Goal: Transaction & Acquisition: Purchase product/service

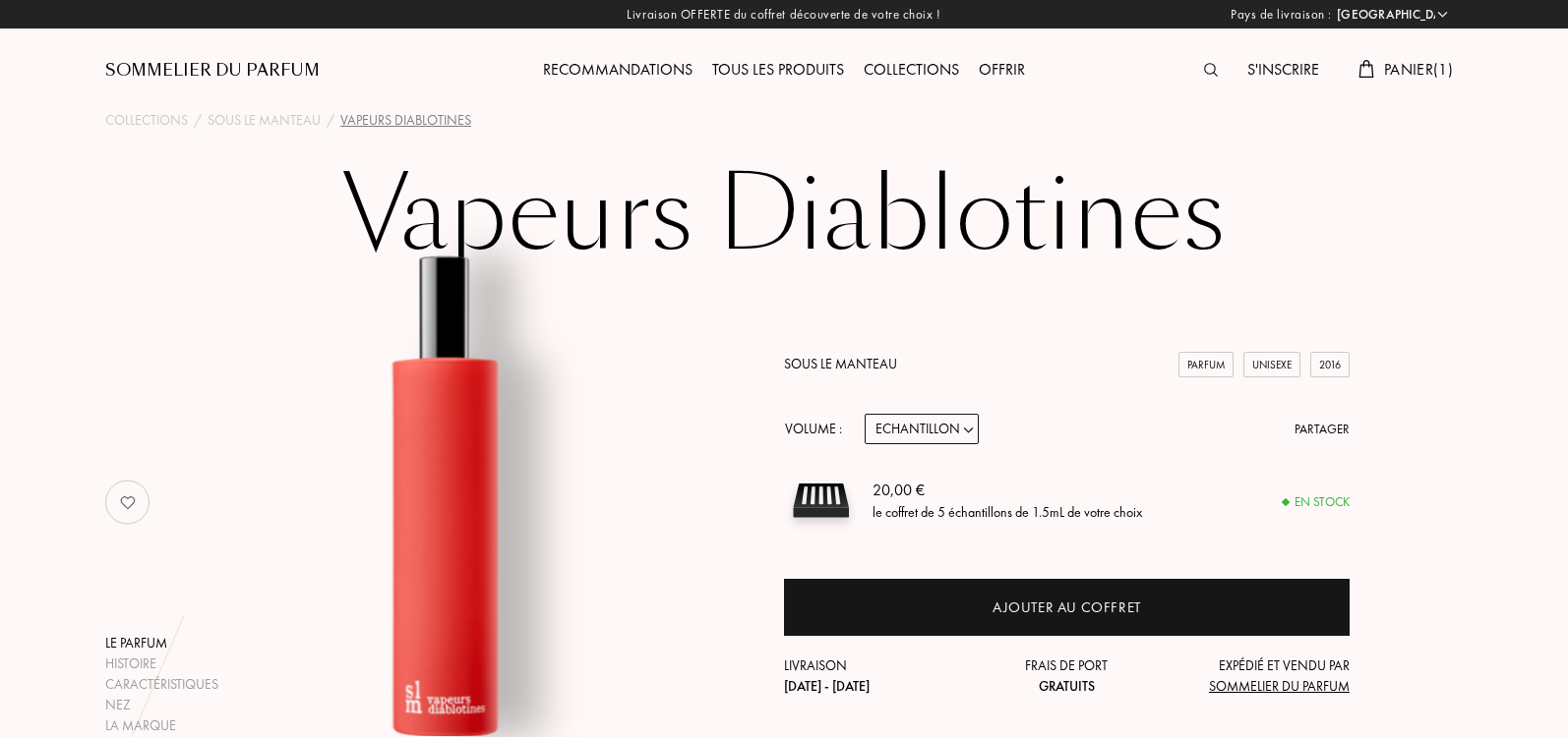
select select "IT"
click at [1413, 61] on span "Panier ( 1 )" at bounding box center [1419, 69] width 69 height 21
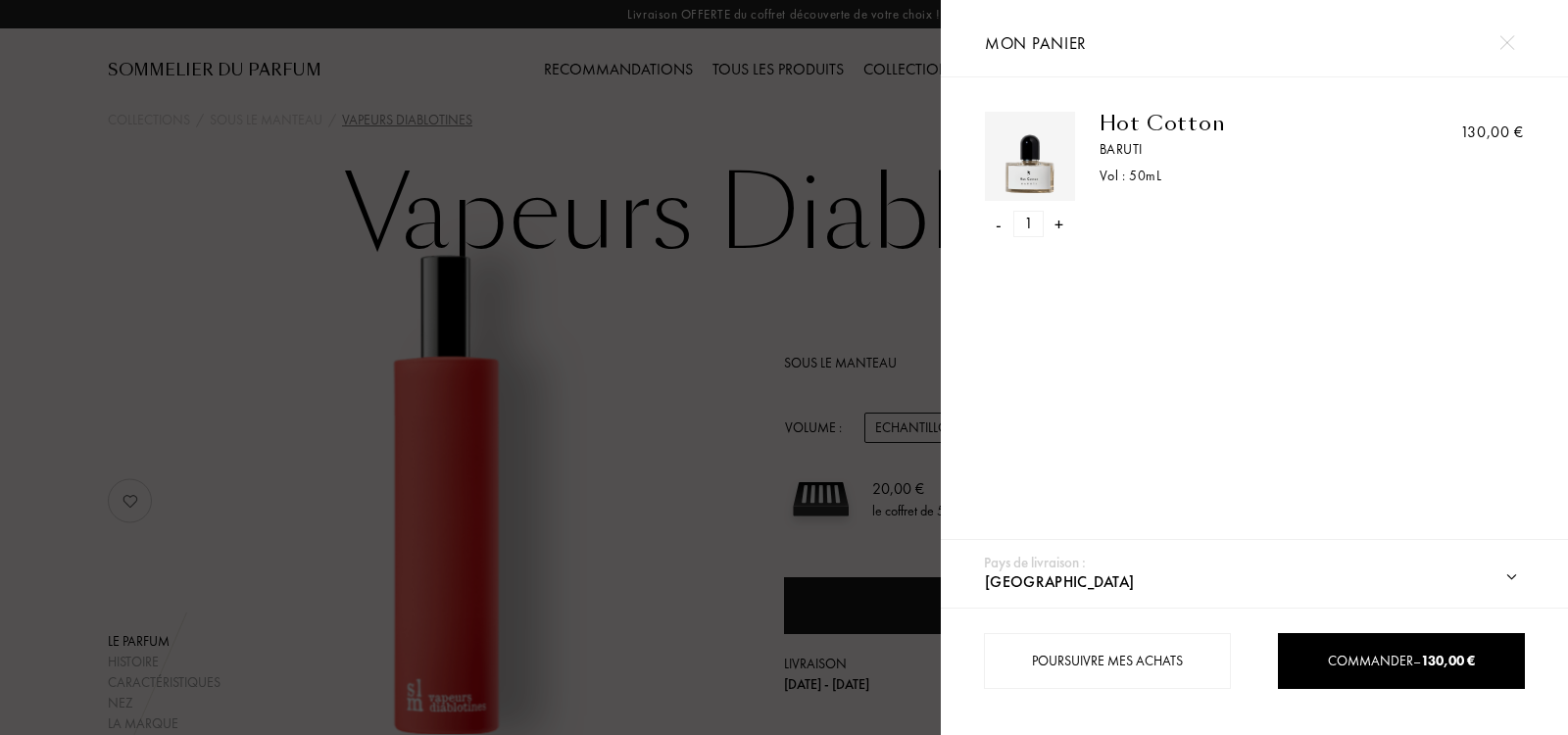
click at [935, 111] on div at bounding box center [470, 367] width 941 height 735
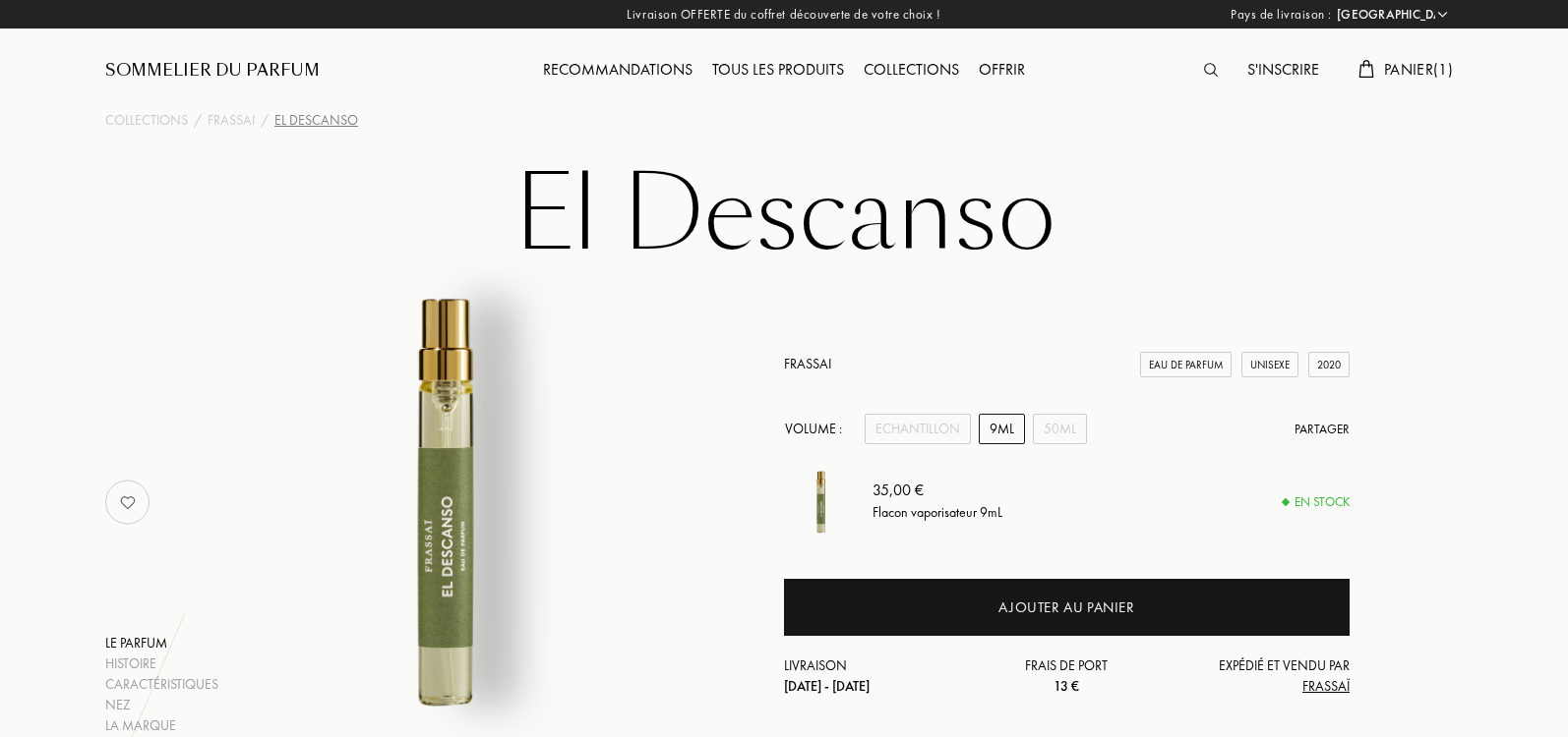
select select "IT"
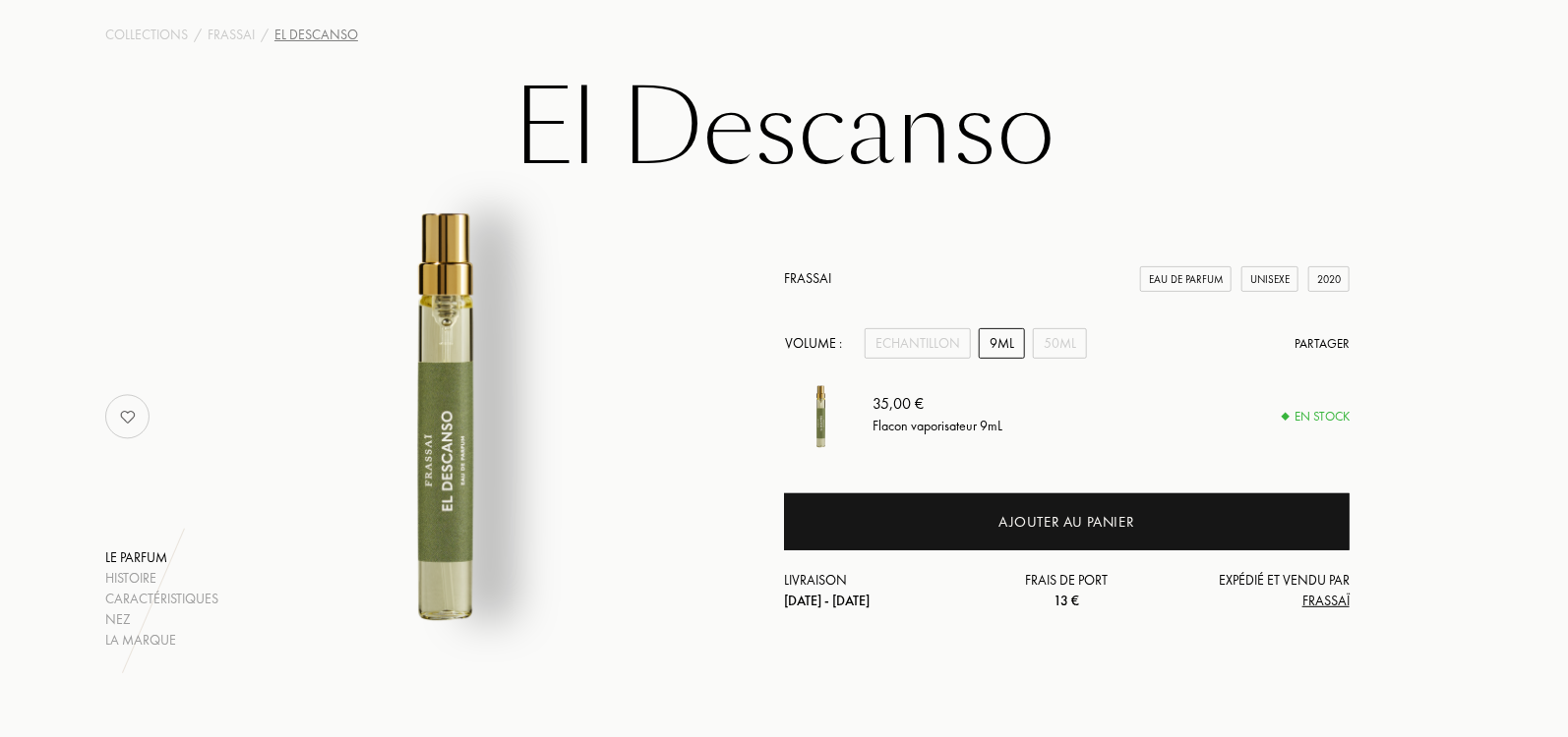
scroll to position [49, 0]
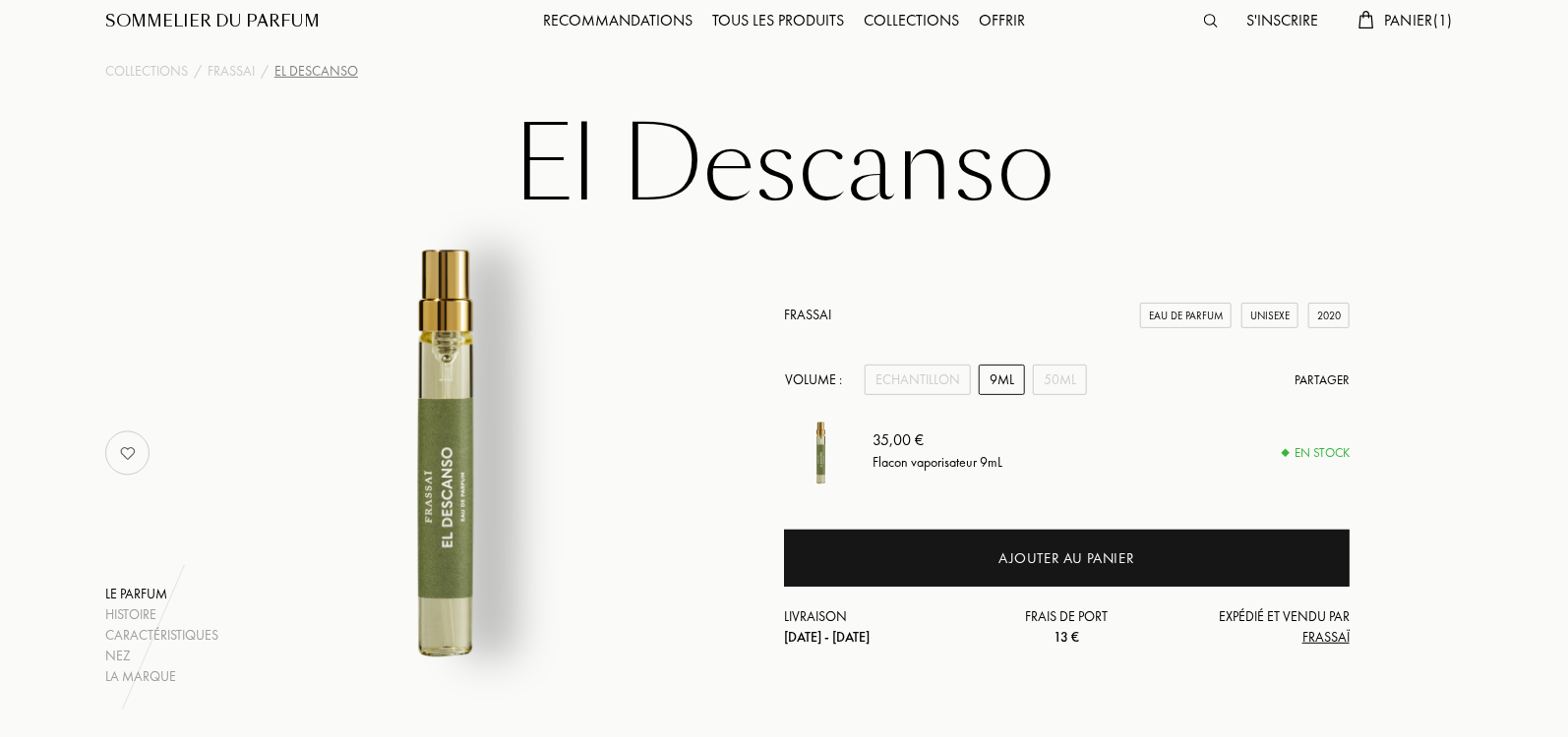
click at [1007, 382] on div "9mL" at bounding box center [1002, 380] width 47 height 31
click at [1050, 382] on div "50mL" at bounding box center [1060, 380] width 54 height 31
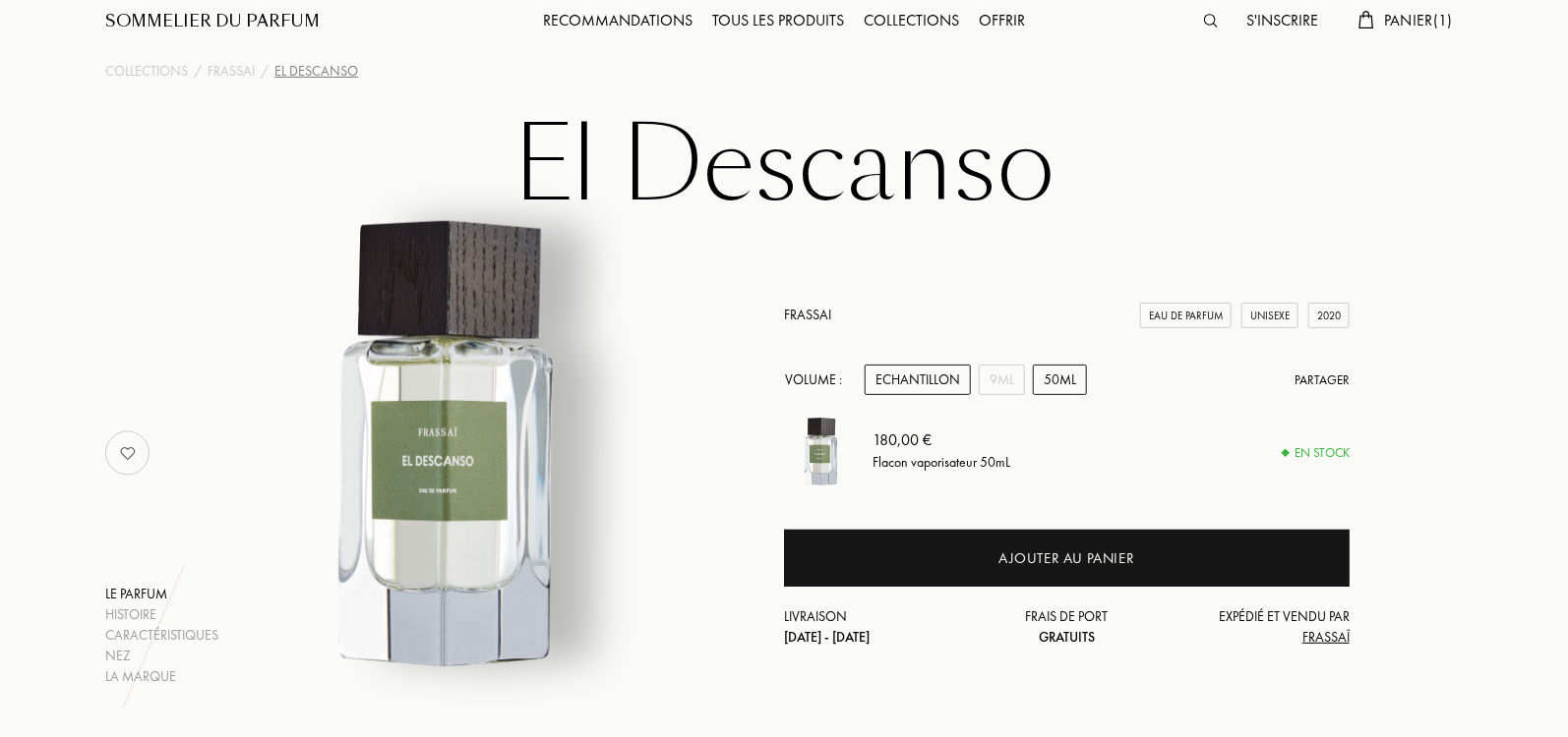
click at [939, 378] on div "Echantillon" at bounding box center [918, 380] width 106 height 31
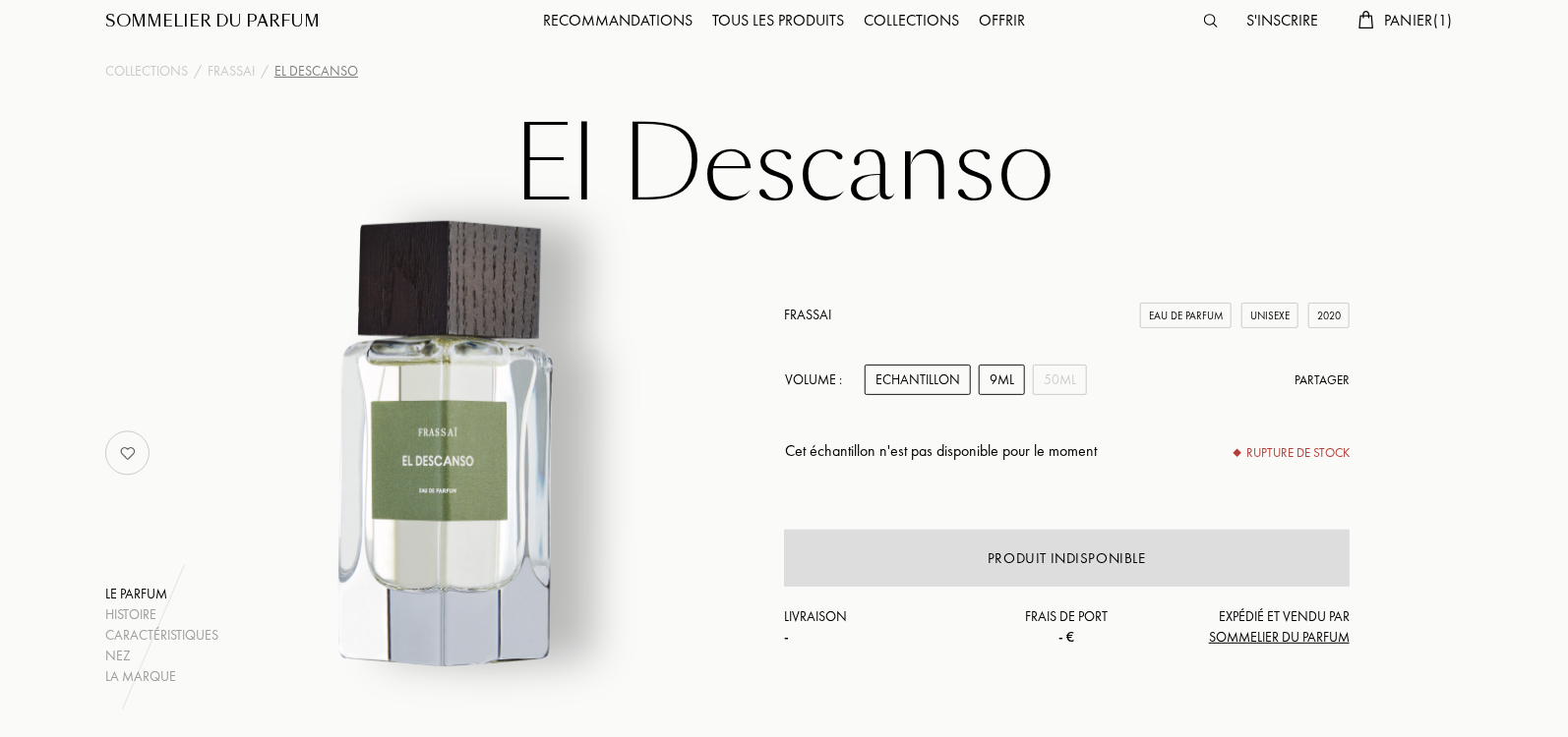
click at [989, 378] on div "9mL" at bounding box center [1002, 380] width 47 height 31
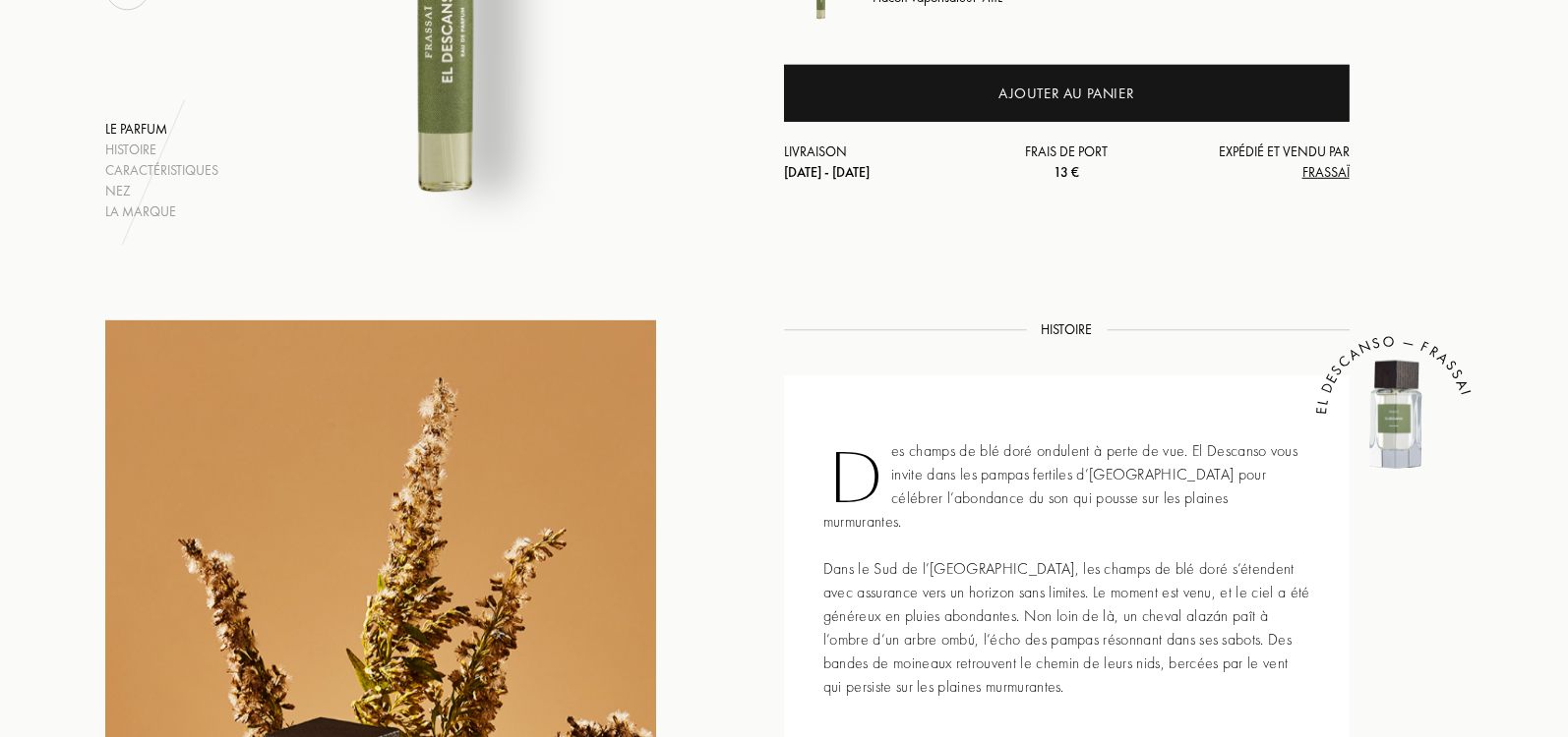
scroll to position [340, 0]
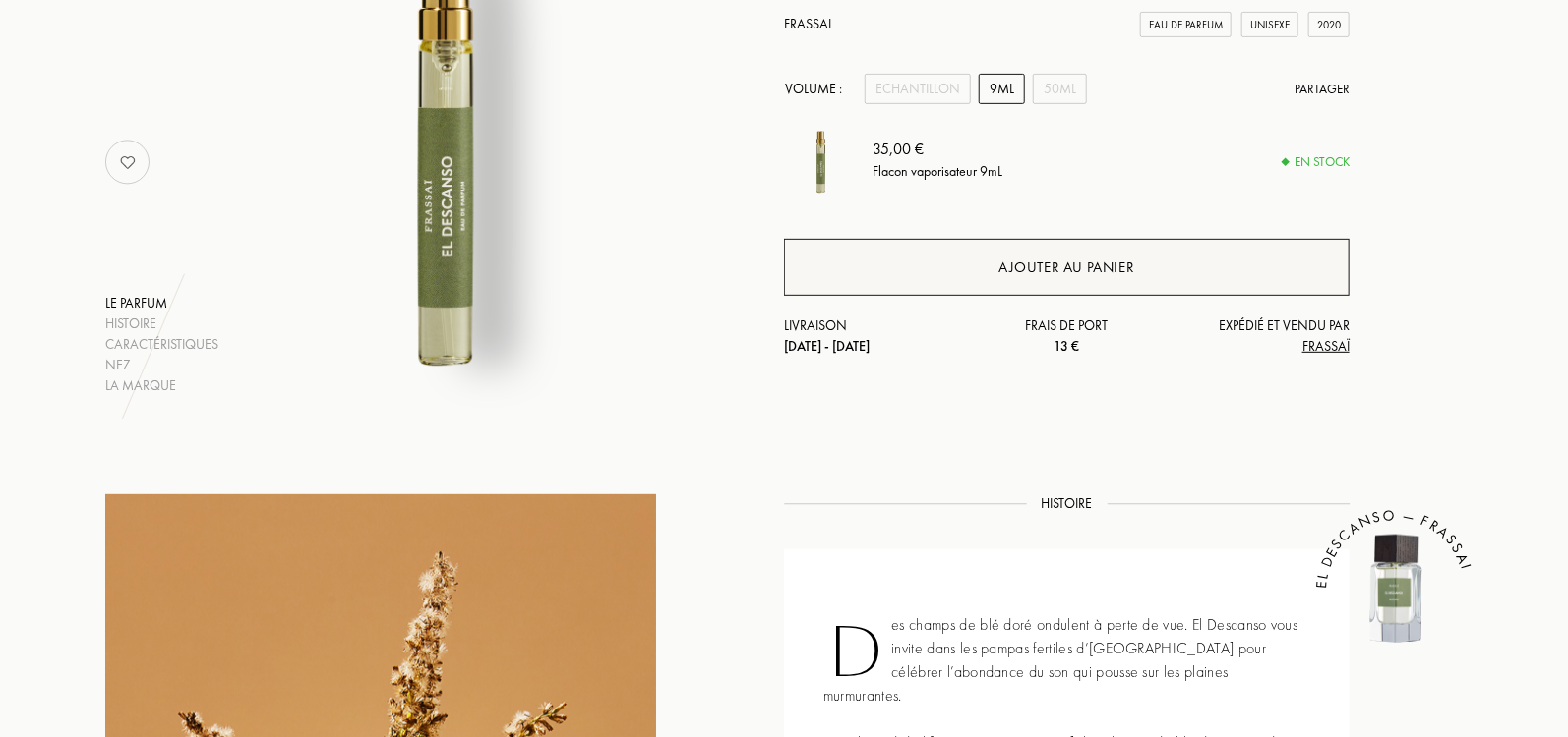
click at [1069, 274] on div "Ajouter au panier" at bounding box center [1066, 267] width 136 height 23
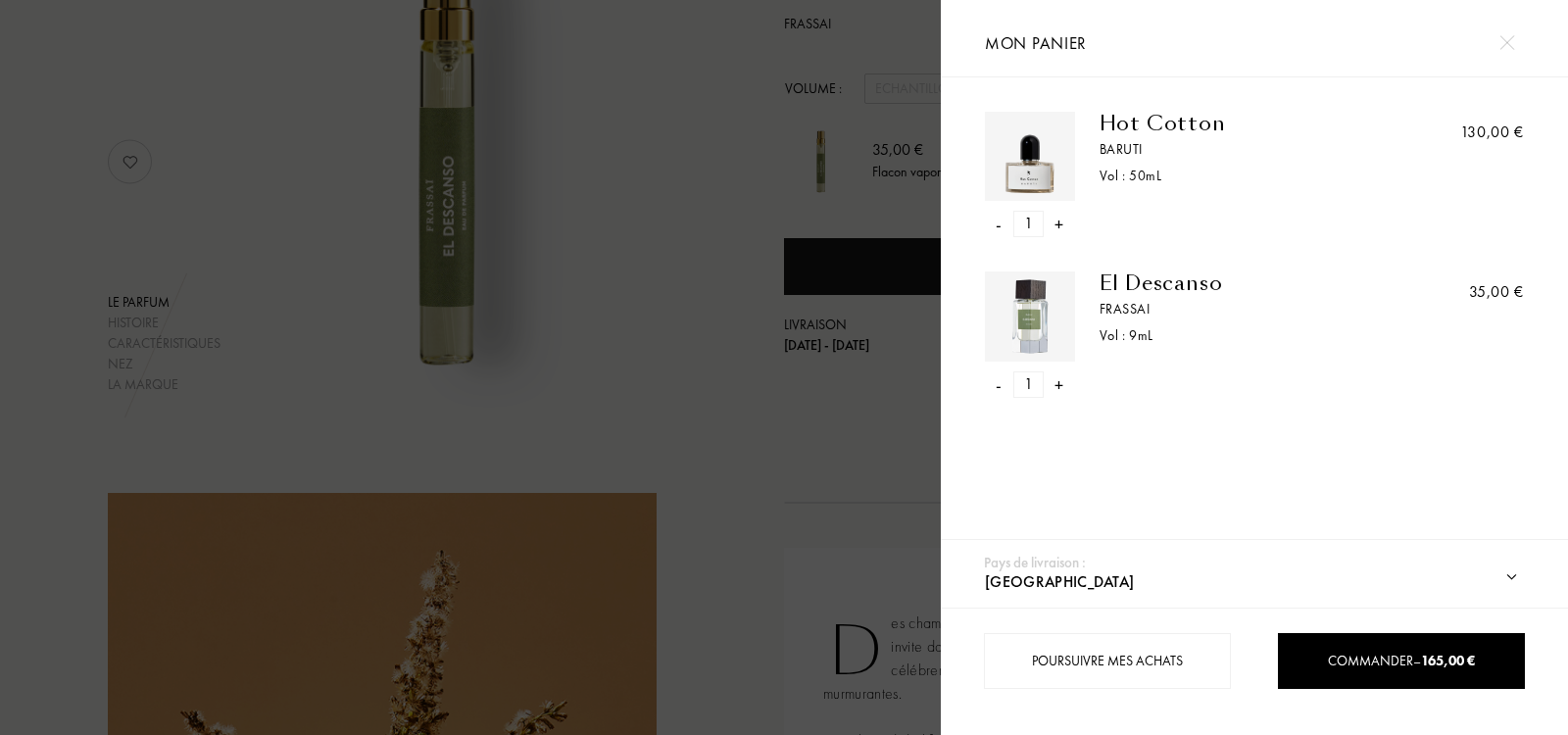
click at [866, 491] on div at bounding box center [470, 367] width 941 height 735
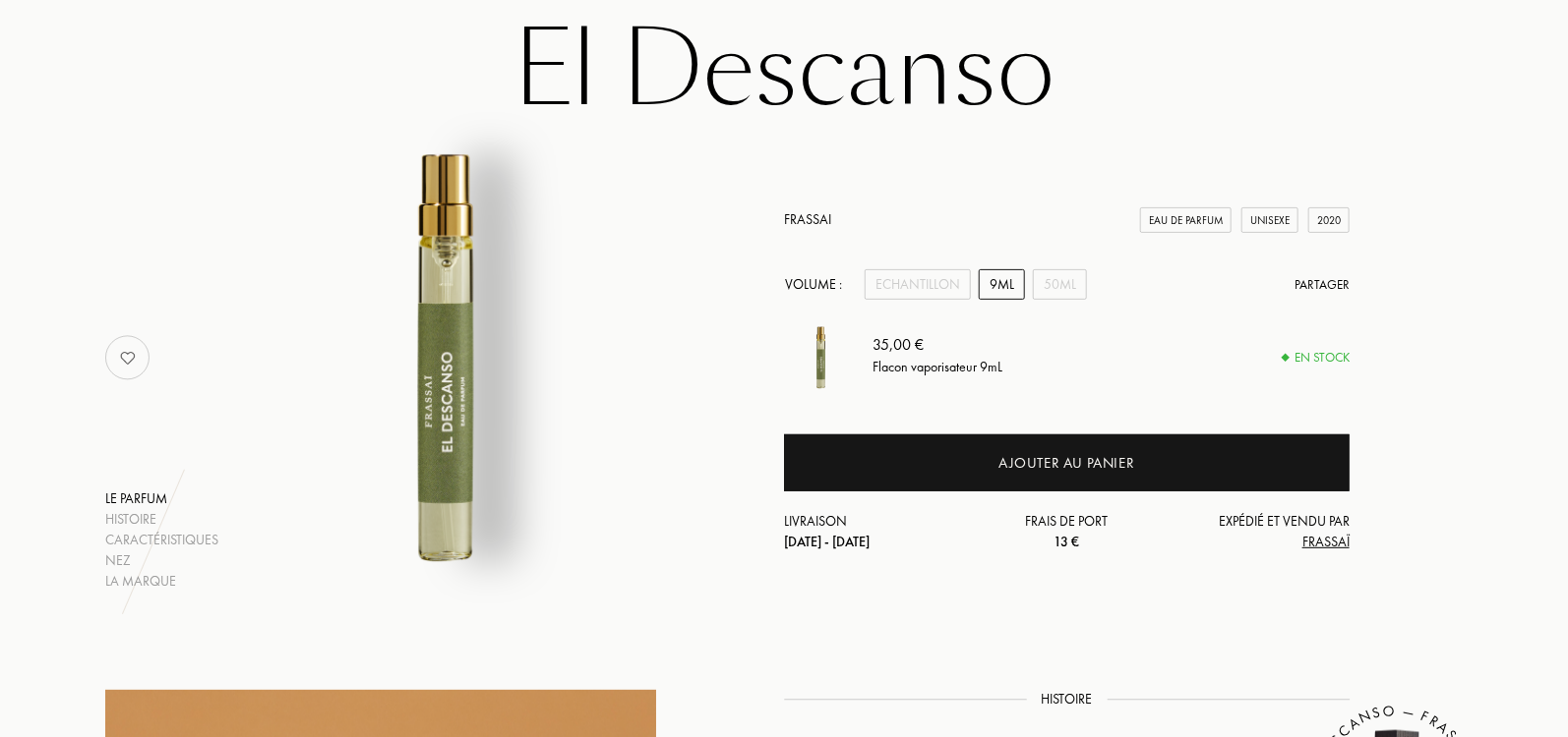
scroll to position [0, 0]
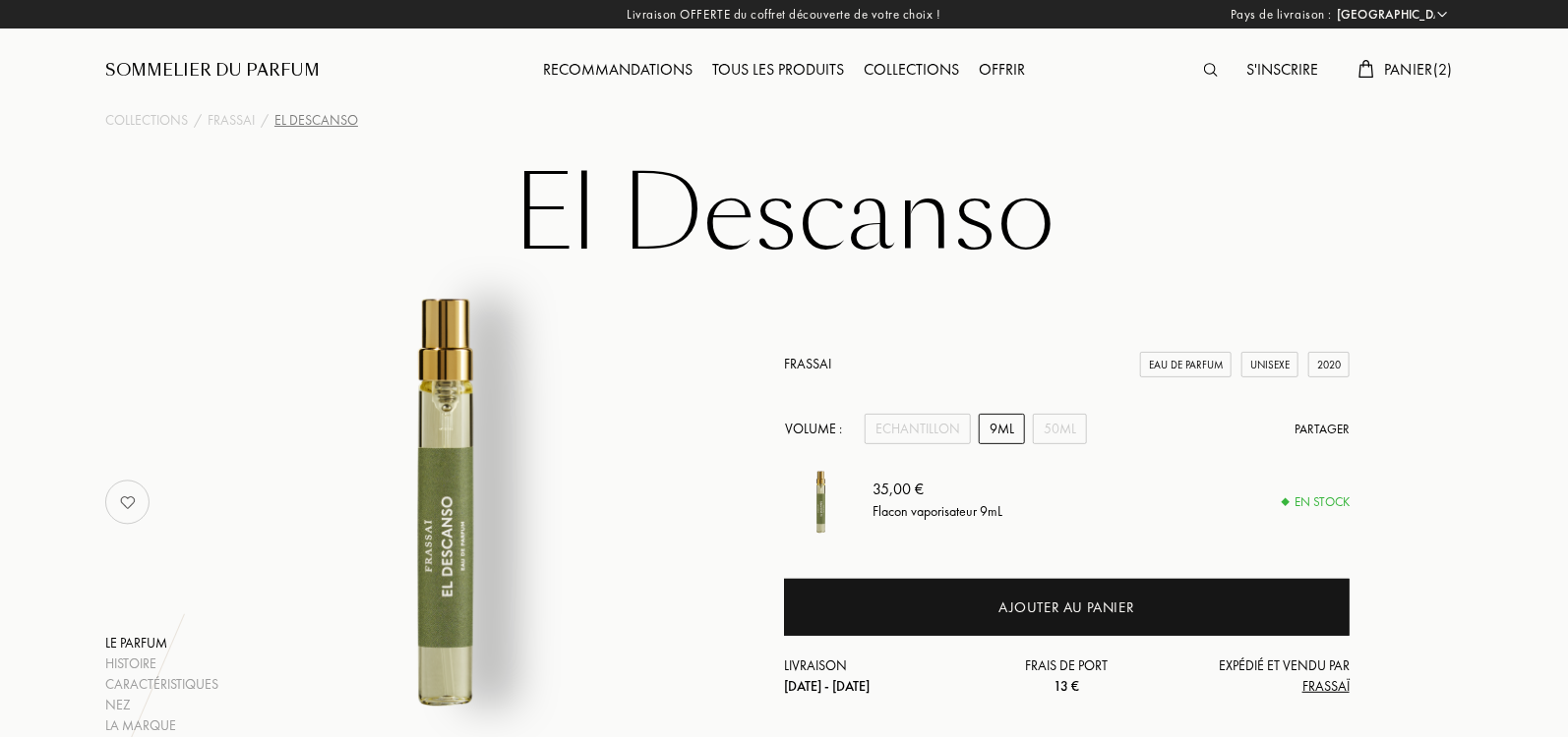
click at [1410, 79] on span "Panier ( 2 )" at bounding box center [1419, 69] width 69 height 21
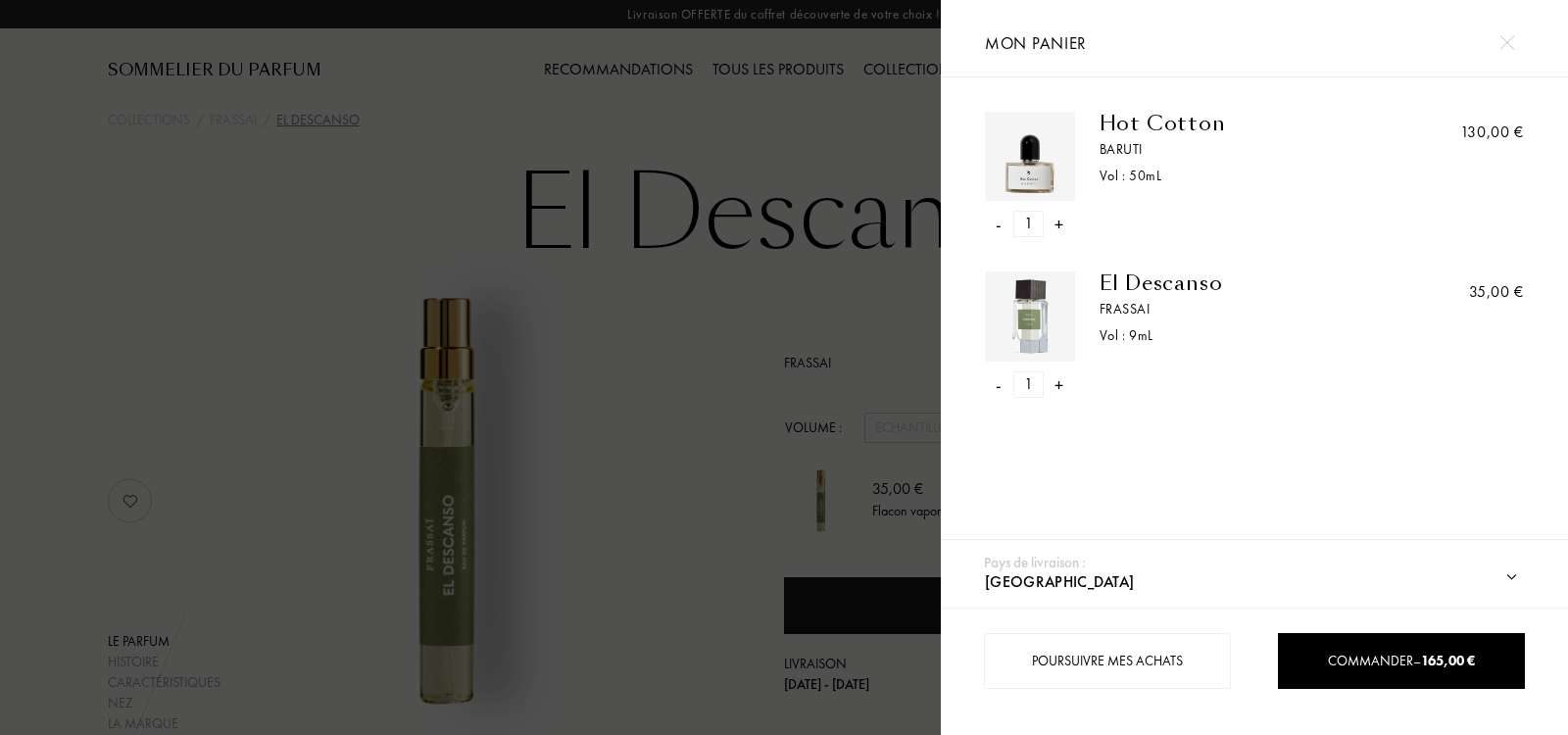
click at [1000, 385] on div "-" at bounding box center [999, 385] width 6 height 27
click at [851, 103] on div at bounding box center [470, 367] width 941 height 735
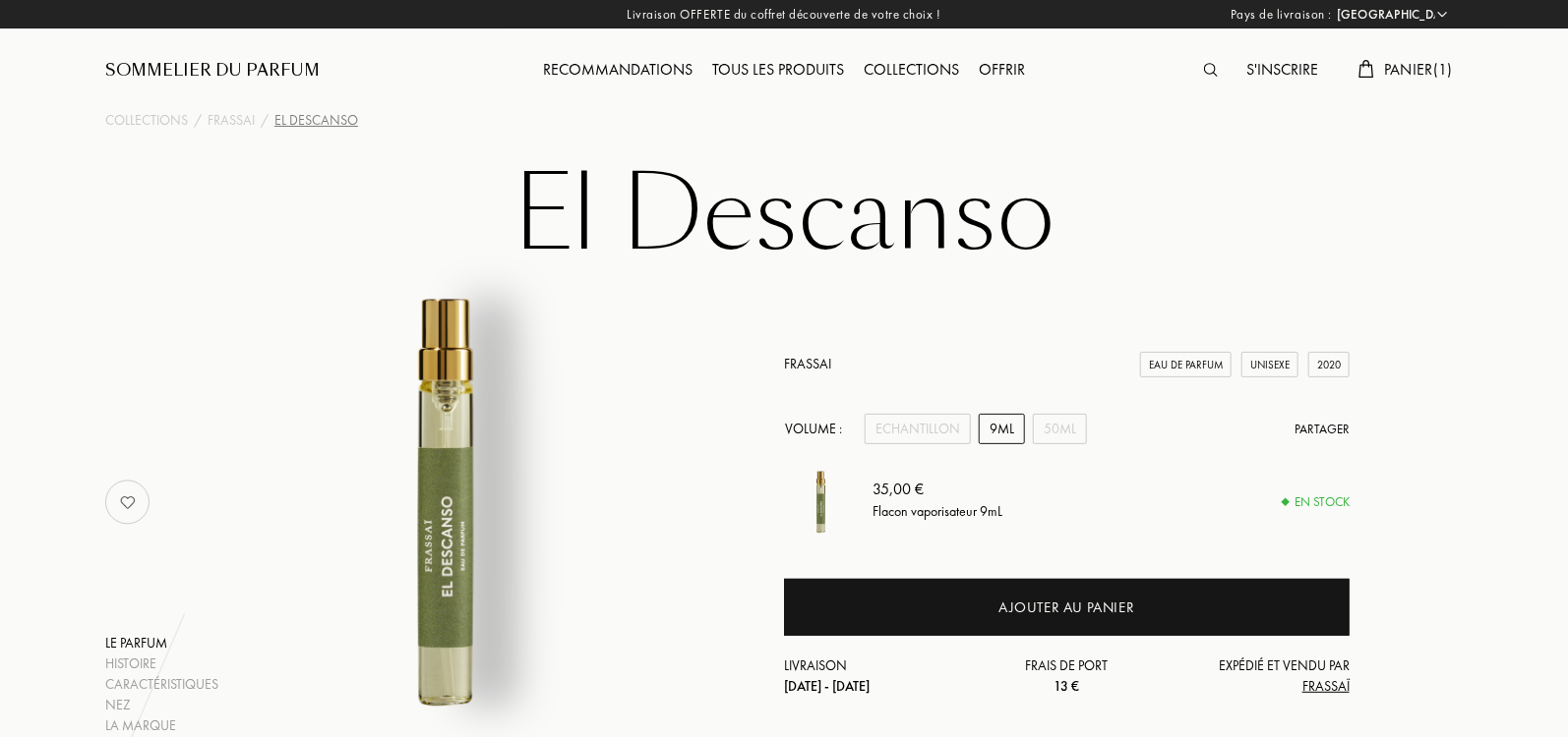
click at [1205, 69] on img at bounding box center [1212, 70] width 14 height 14
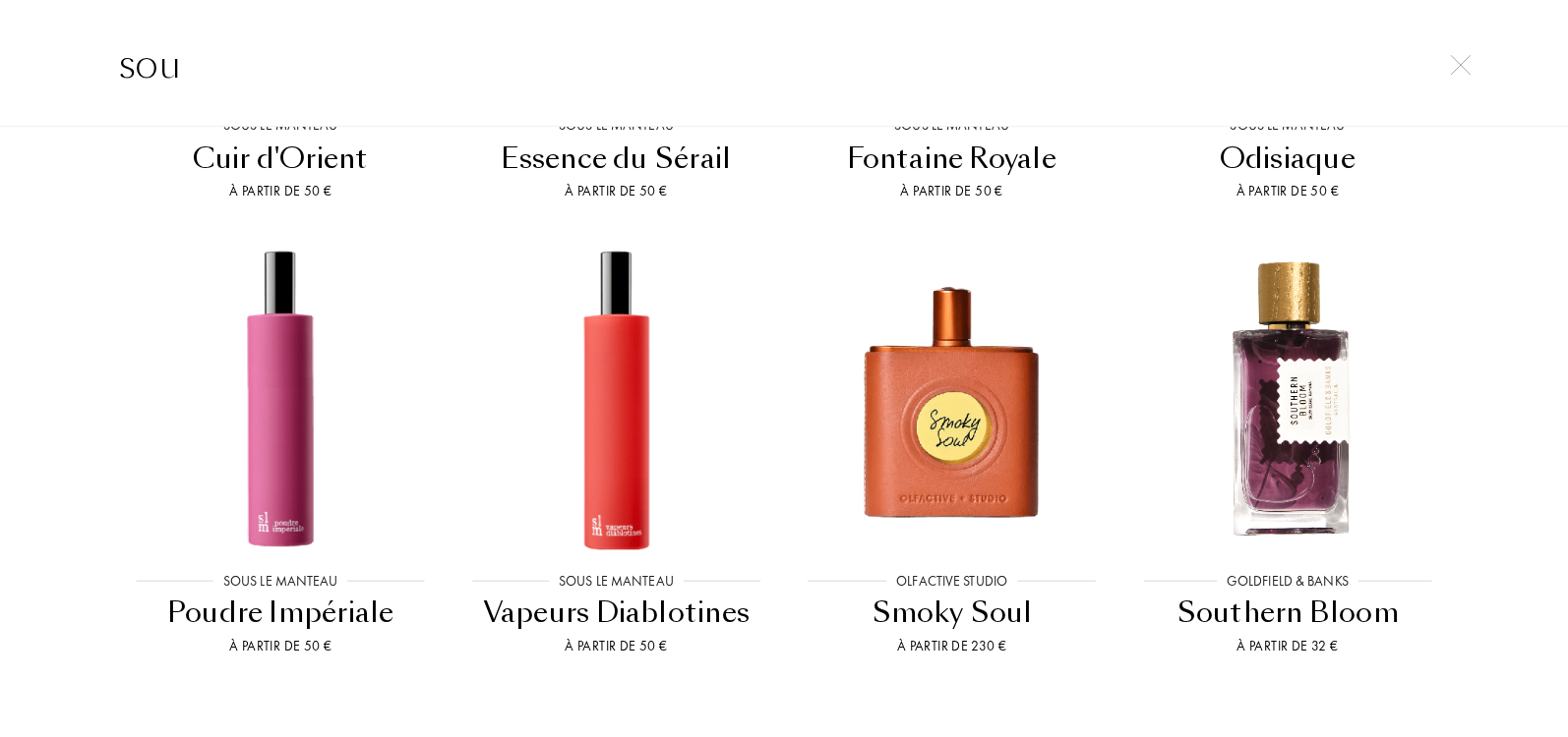
scroll to position [862, 0]
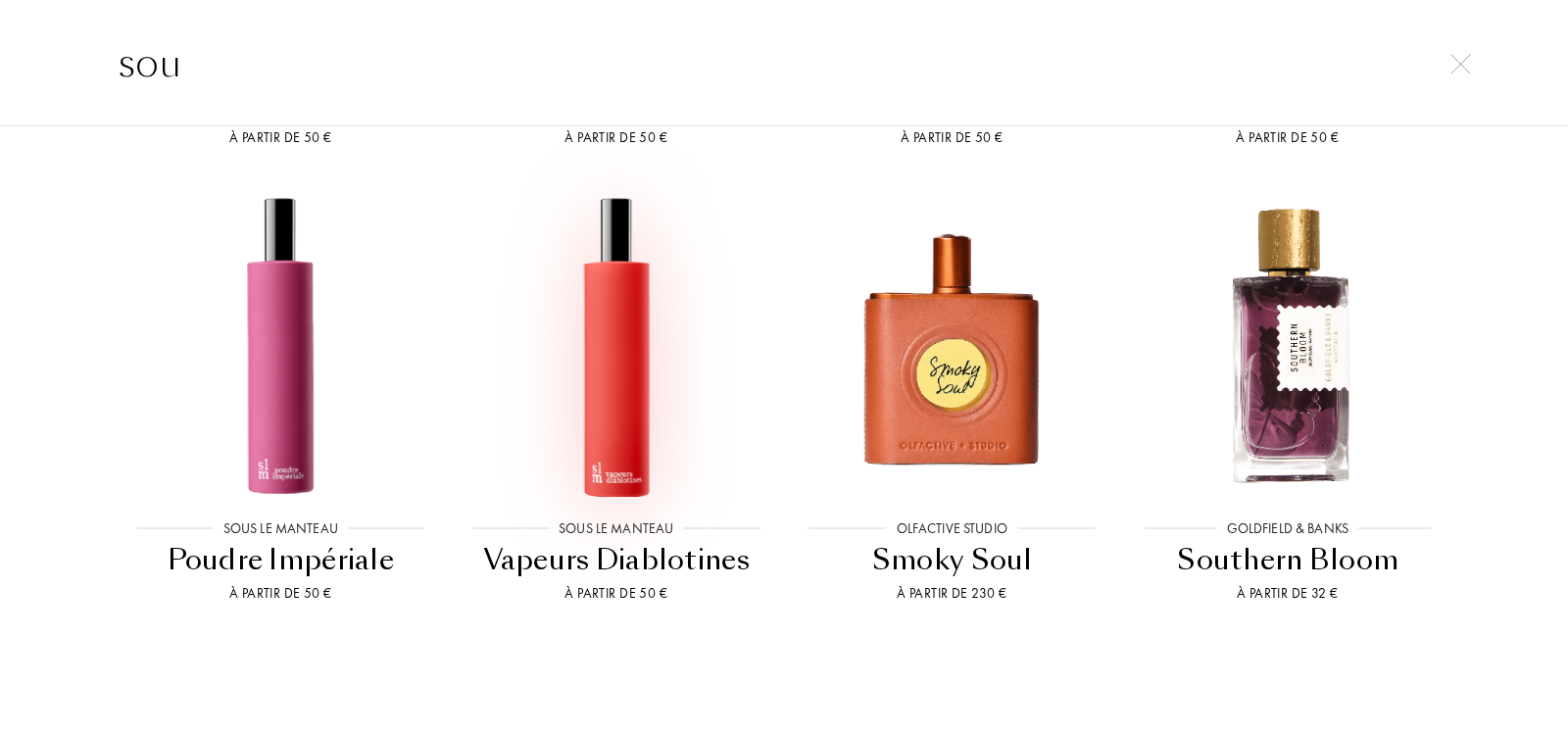
type input "sou"
click at [664, 409] on img at bounding box center [616, 345] width 302 height 302
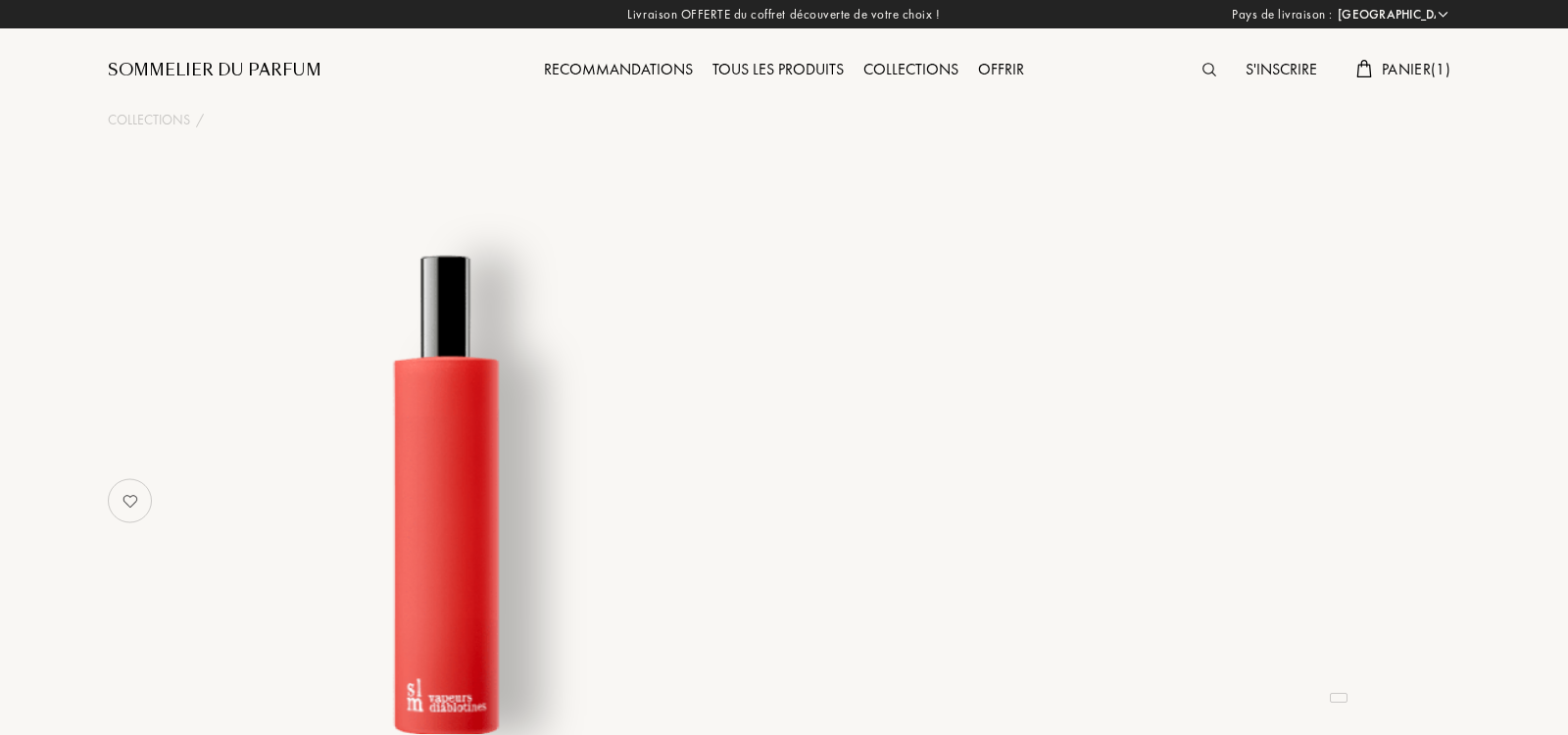
select select "IT"
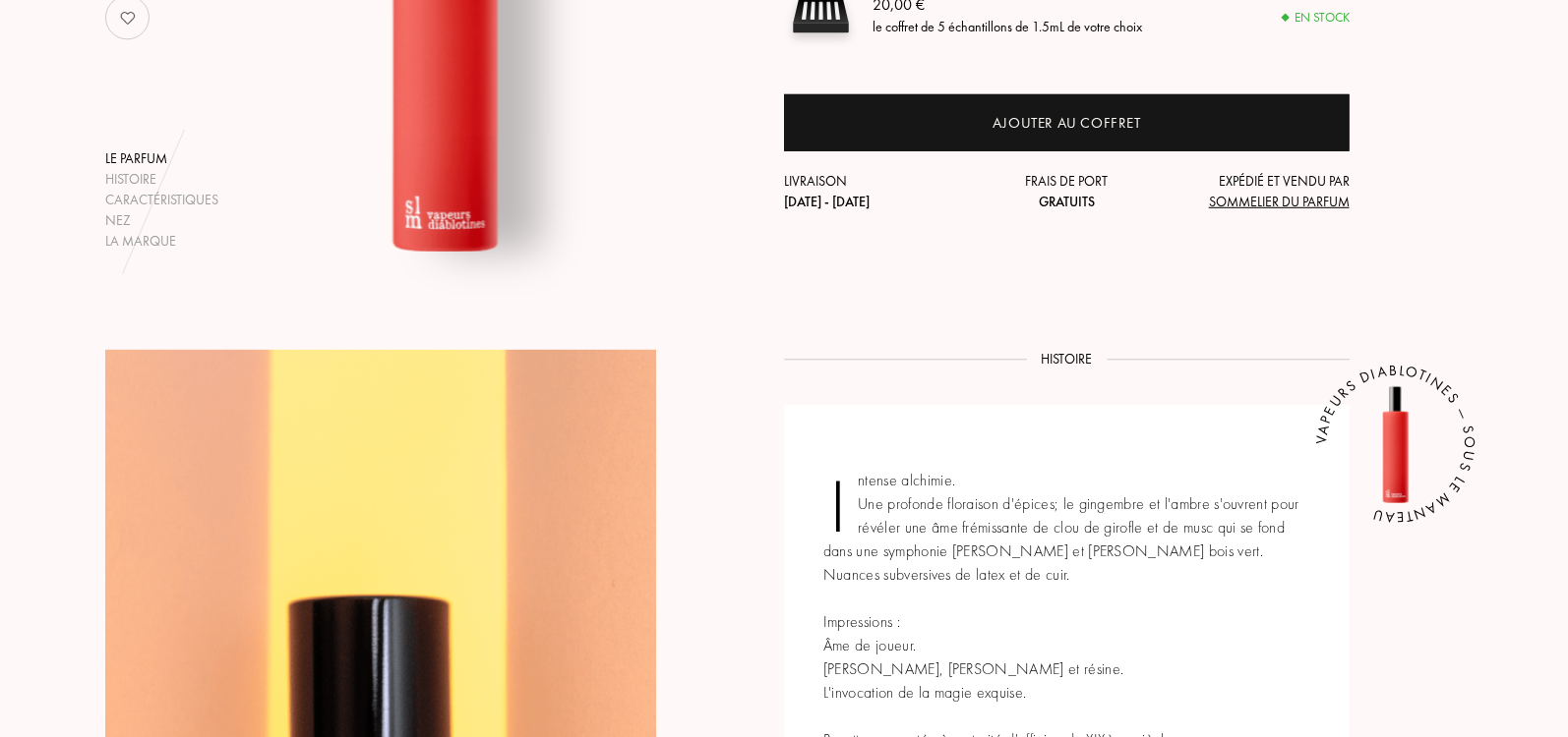
scroll to position [157, 0]
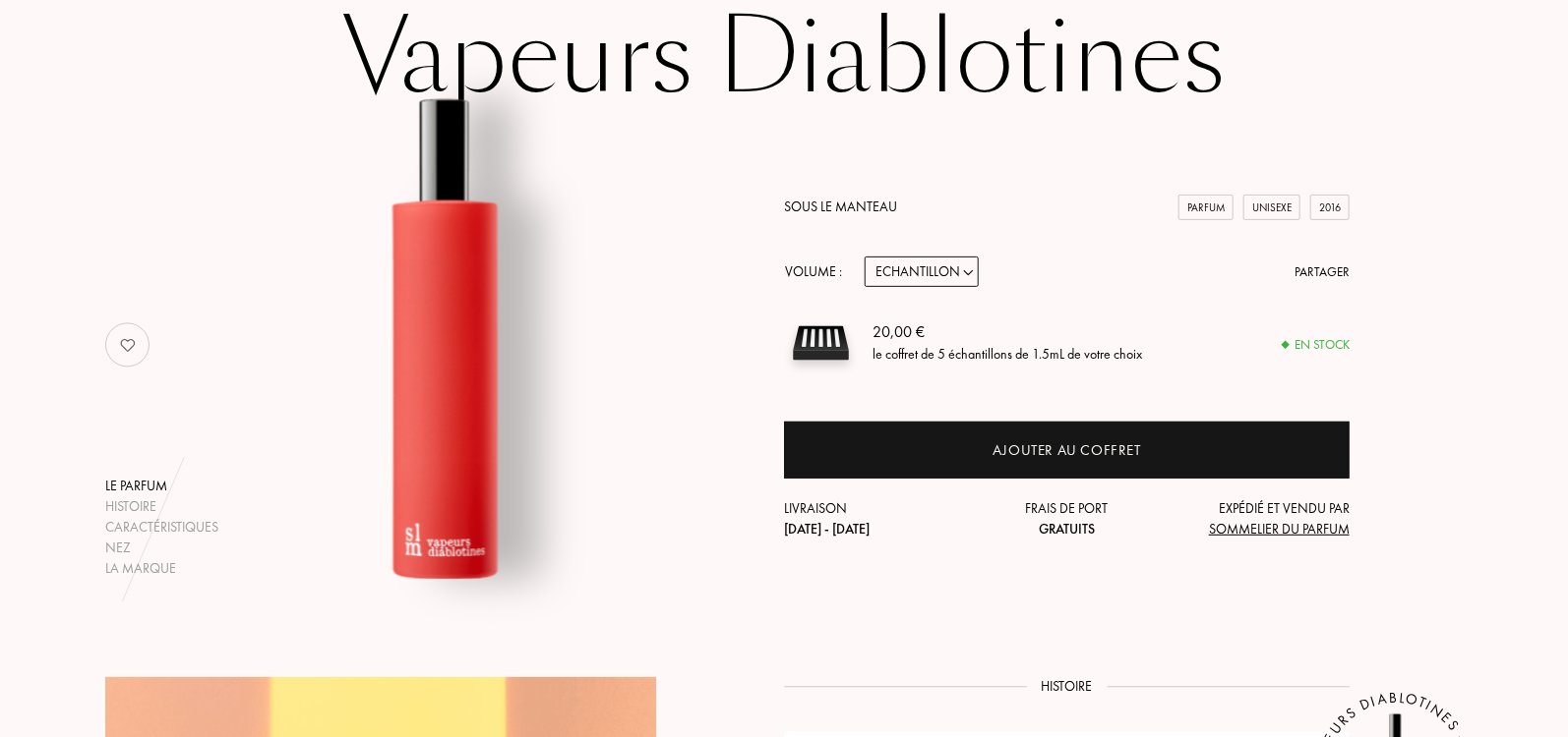
click at [948, 267] on select "Echantillon 14mL 50mL 100mL" at bounding box center [922, 271] width 114 height 31
select select "1"
click at [865, 256] on select "Echantillon 14mL 50mL 100mL" at bounding box center [922, 271] width 114 height 31
select select "1"
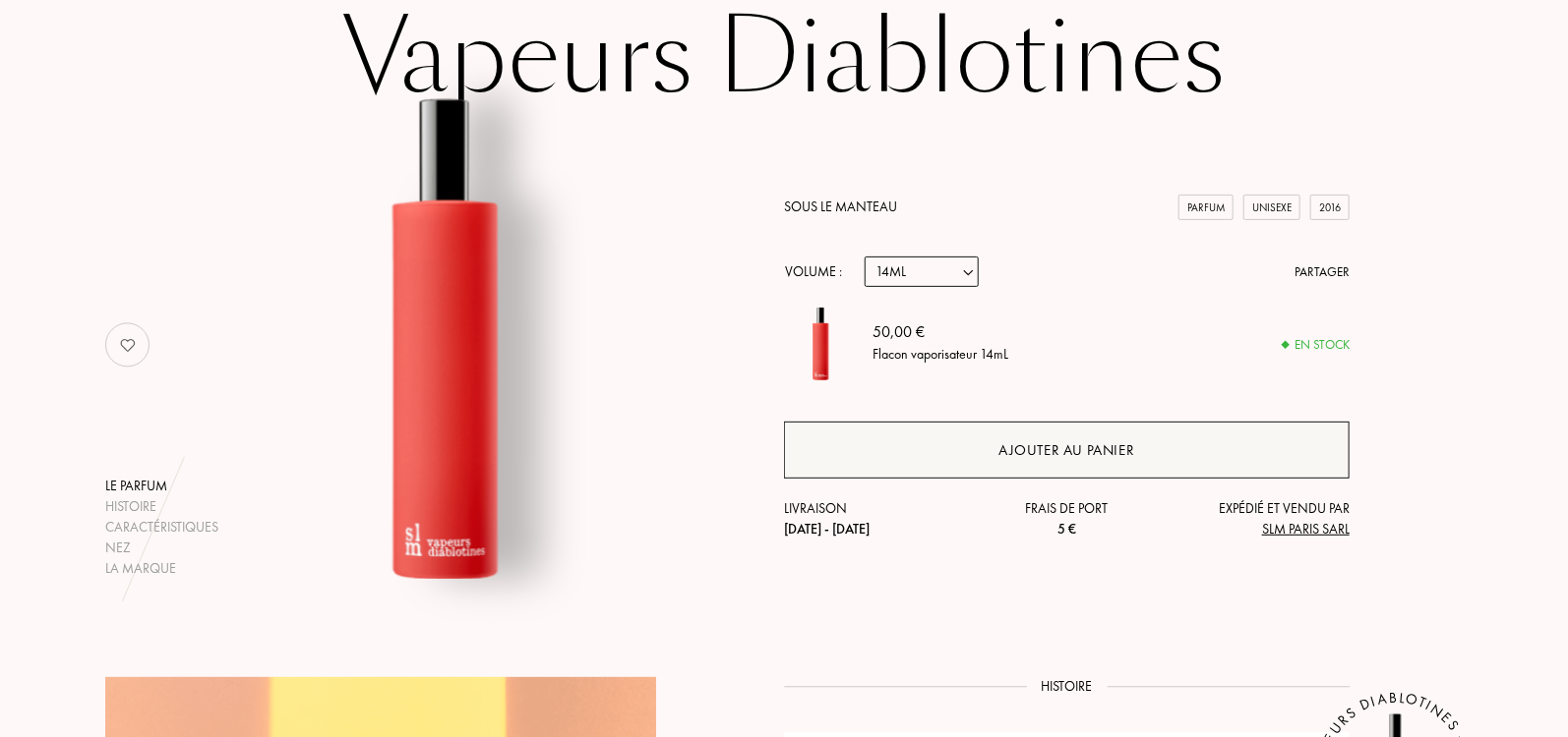
click at [997, 443] on div "Ajouter au panier" at bounding box center [1067, 450] width 566 height 57
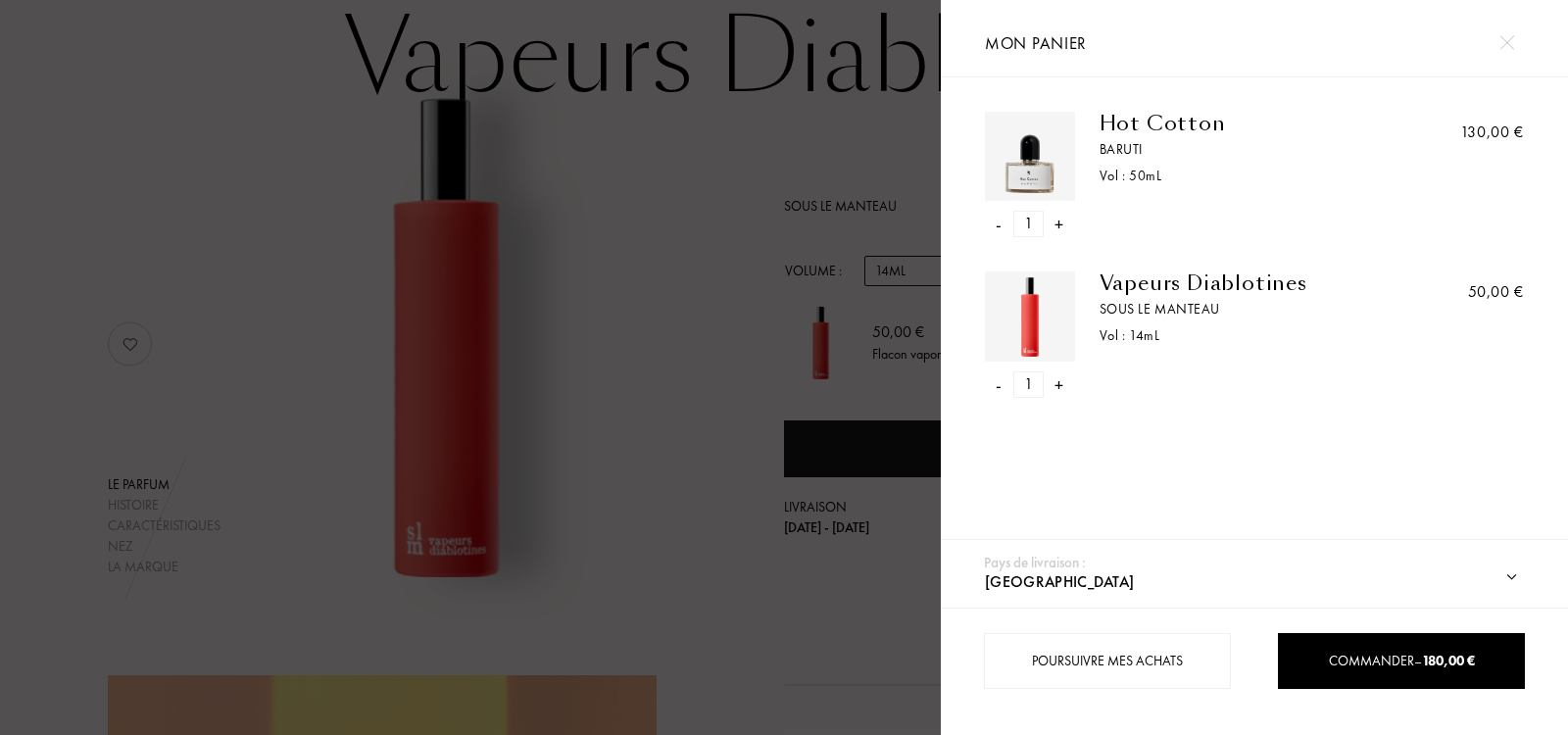
click at [998, 376] on div "-" at bounding box center [999, 385] width 6 height 27
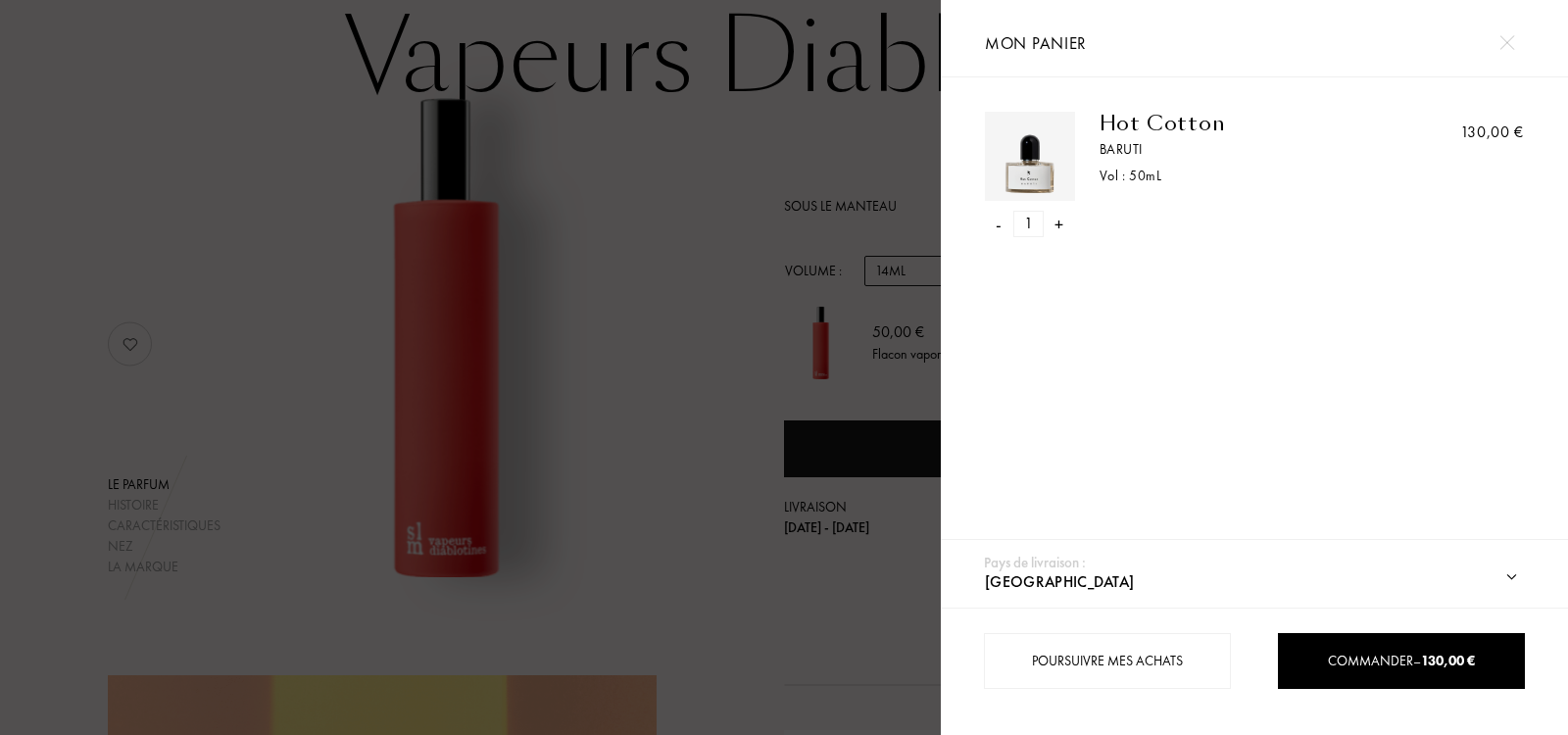
click at [998, 224] on div "-" at bounding box center [999, 224] width 6 height 27
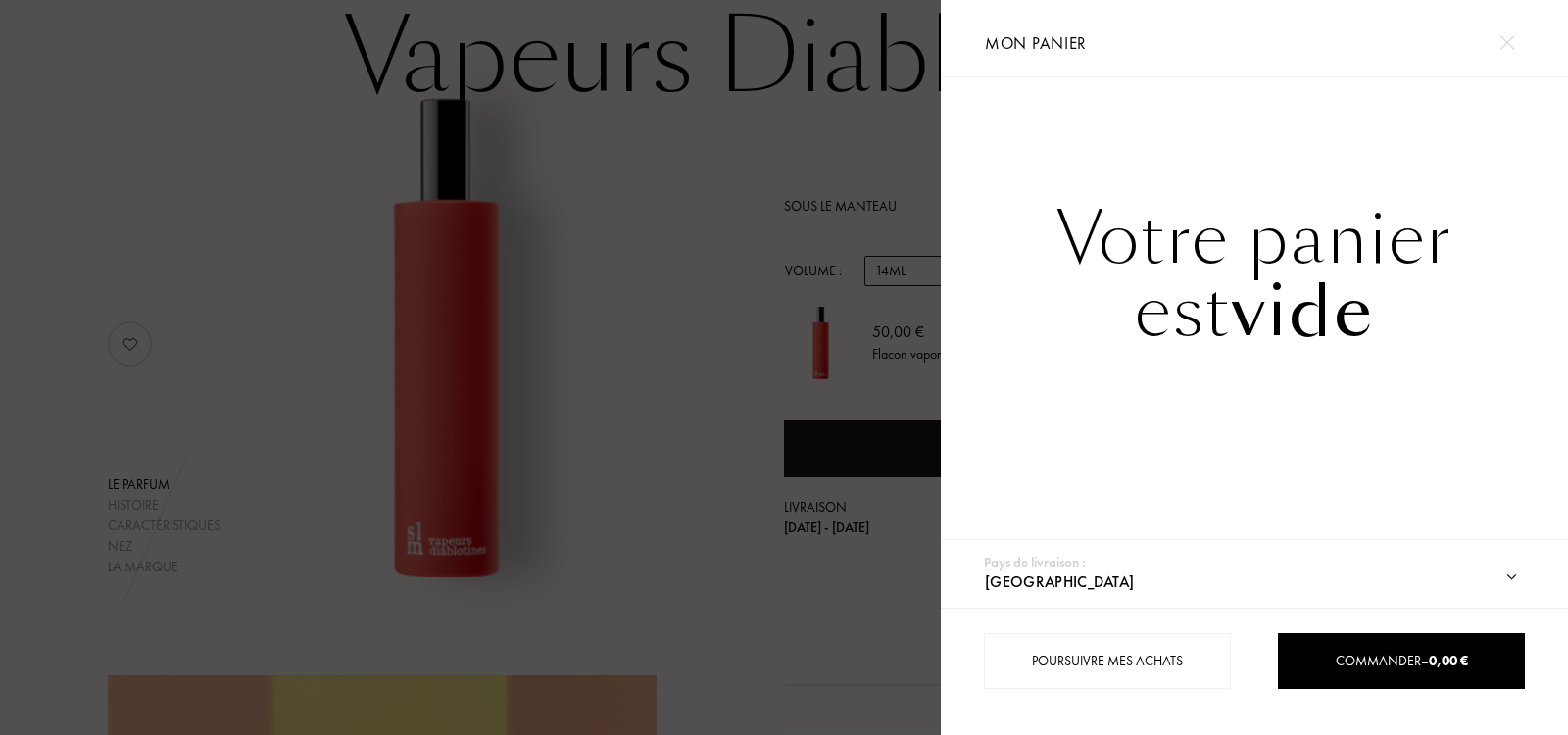
click at [1510, 47] on img at bounding box center [1507, 42] width 15 height 15
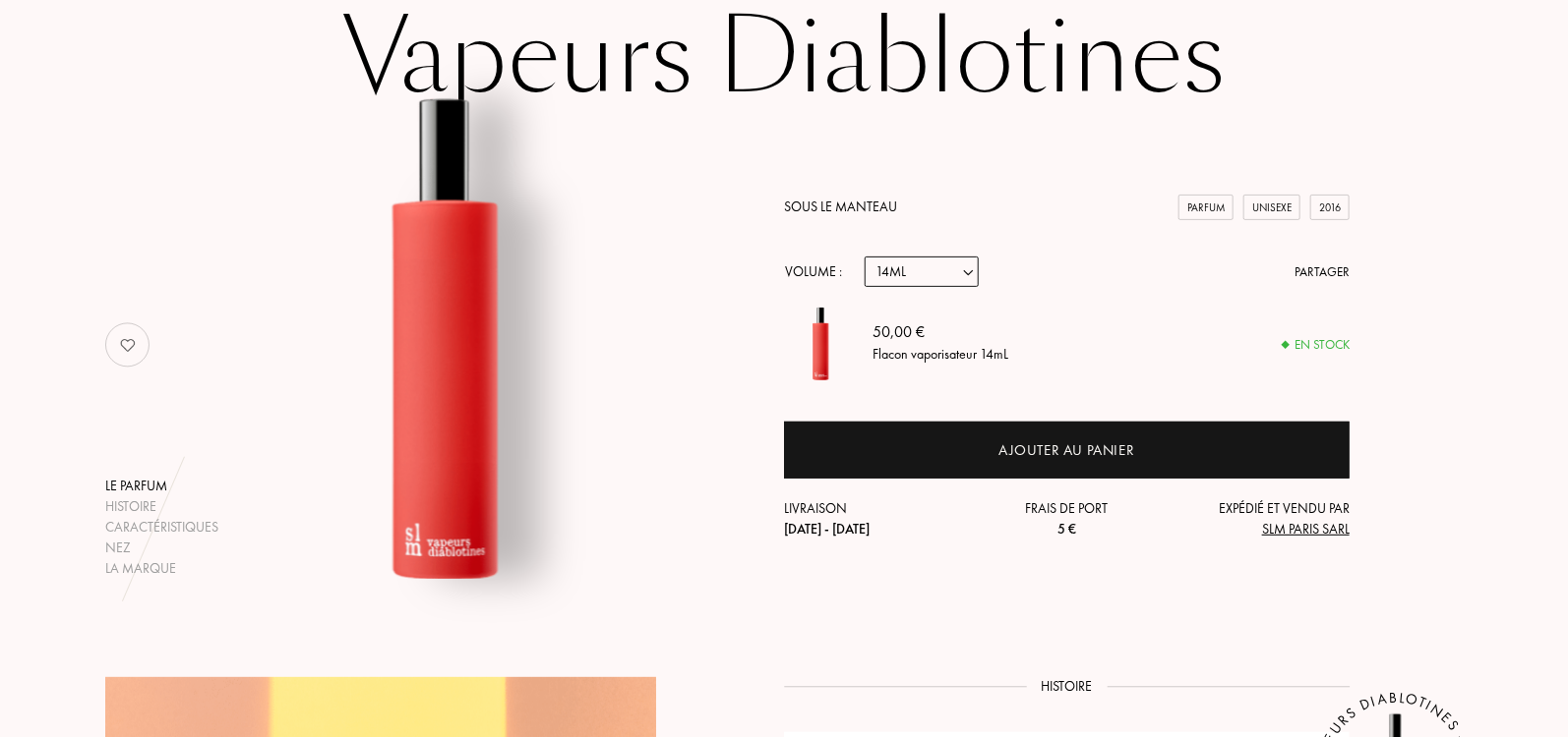
scroll to position [0, 0]
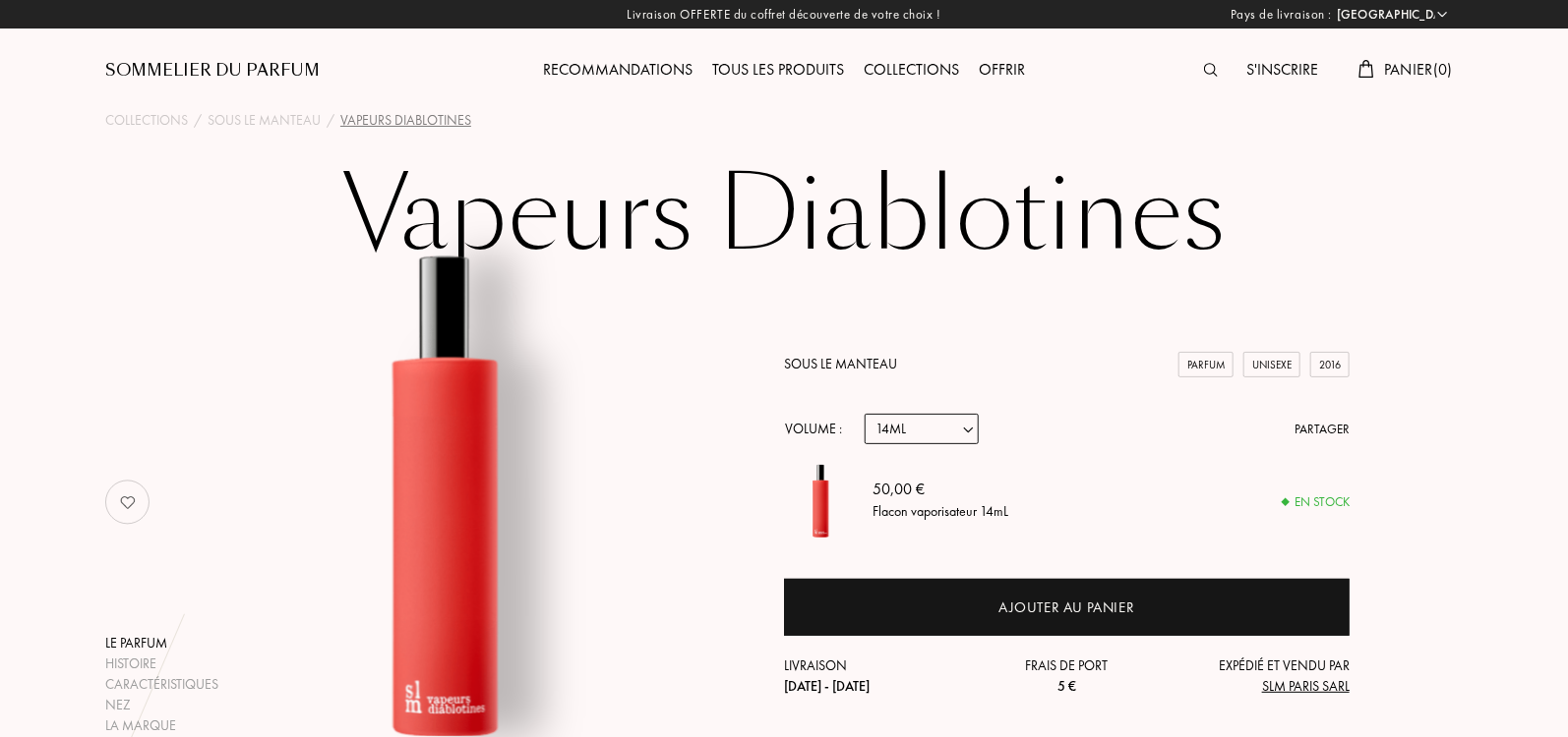
click at [1210, 74] on img at bounding box center [1212, 70] width 14 height 14
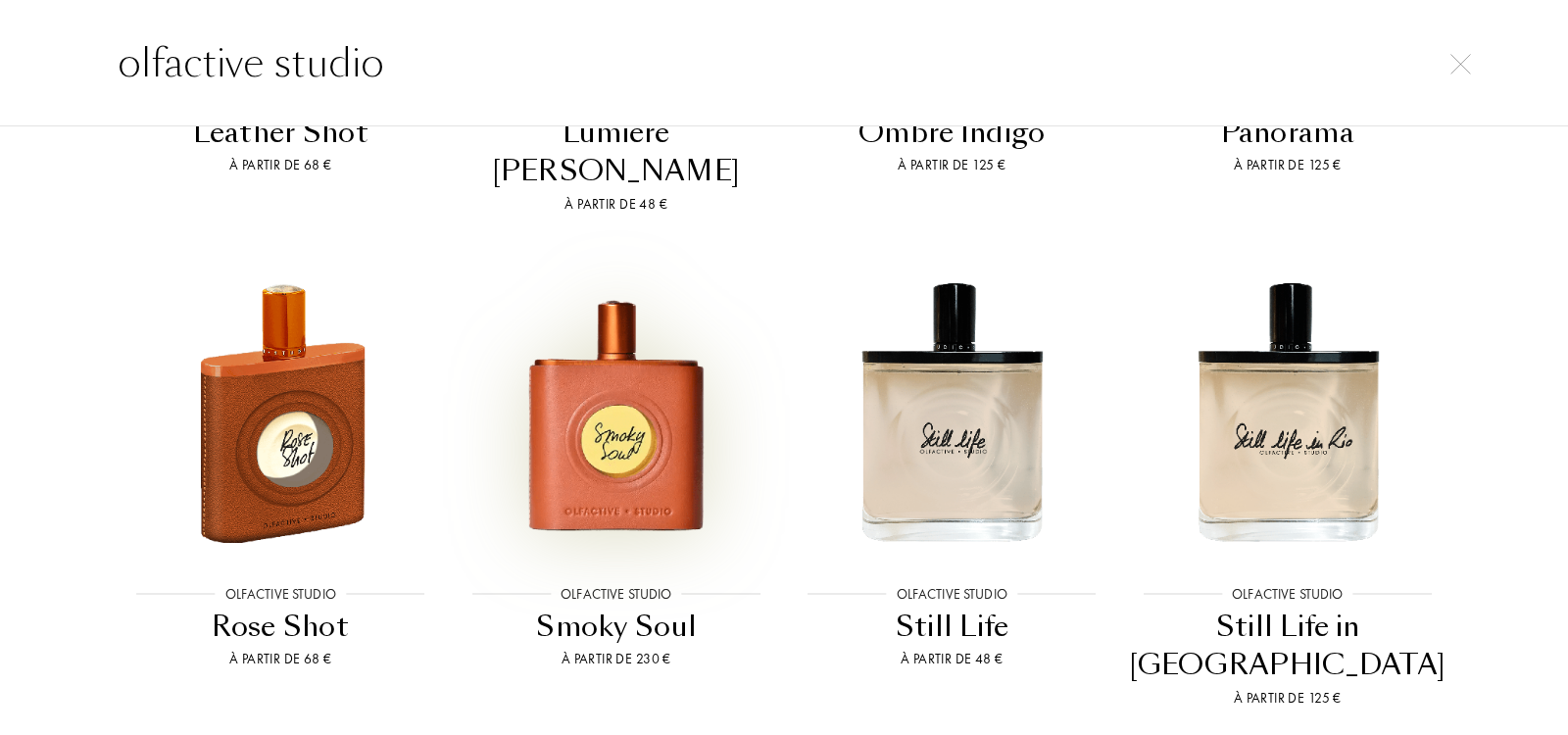
scroll to position [1783, 0]
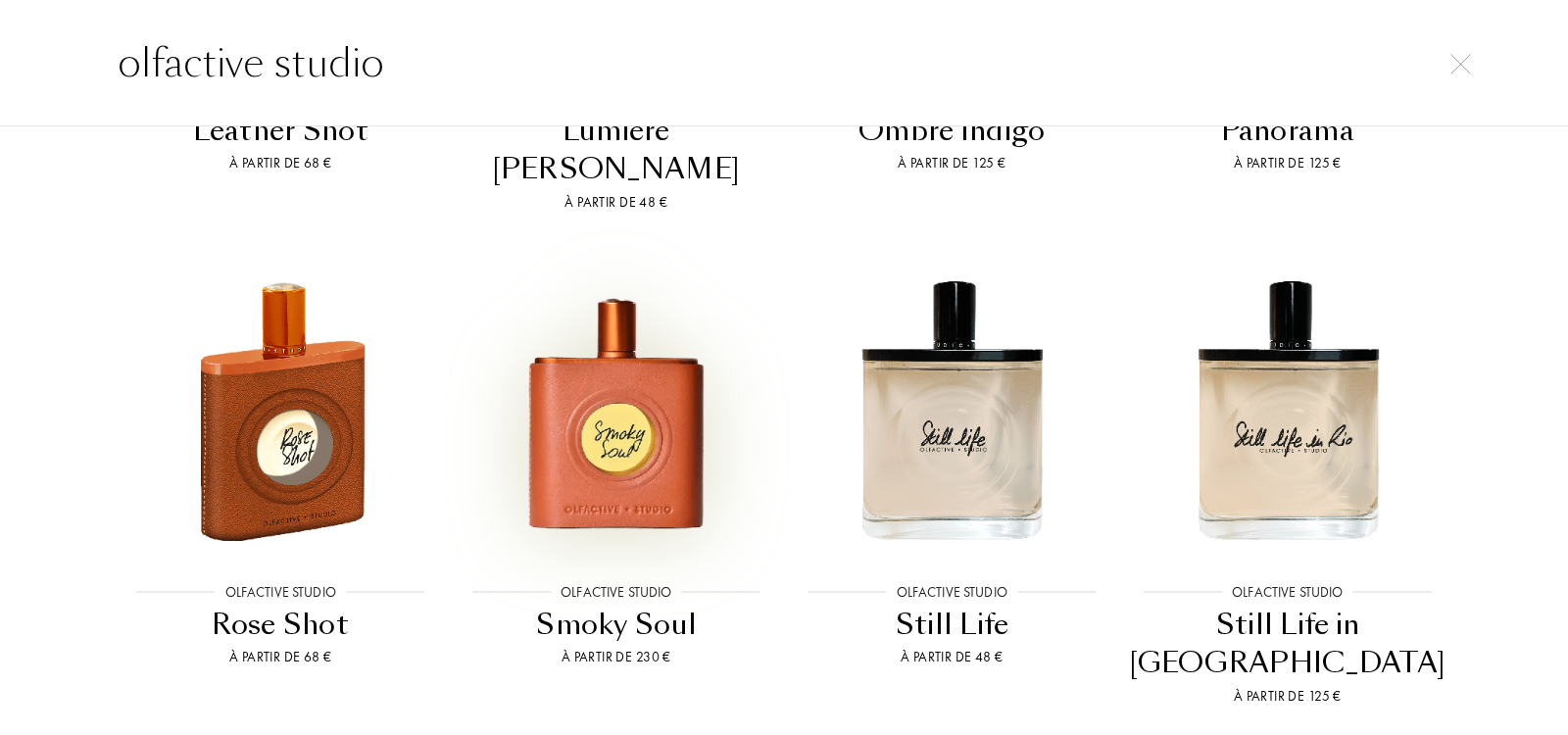
type input "olfactive studio"
click at [657, 367] on img at bounding box center [616, 409] width 302 height 302
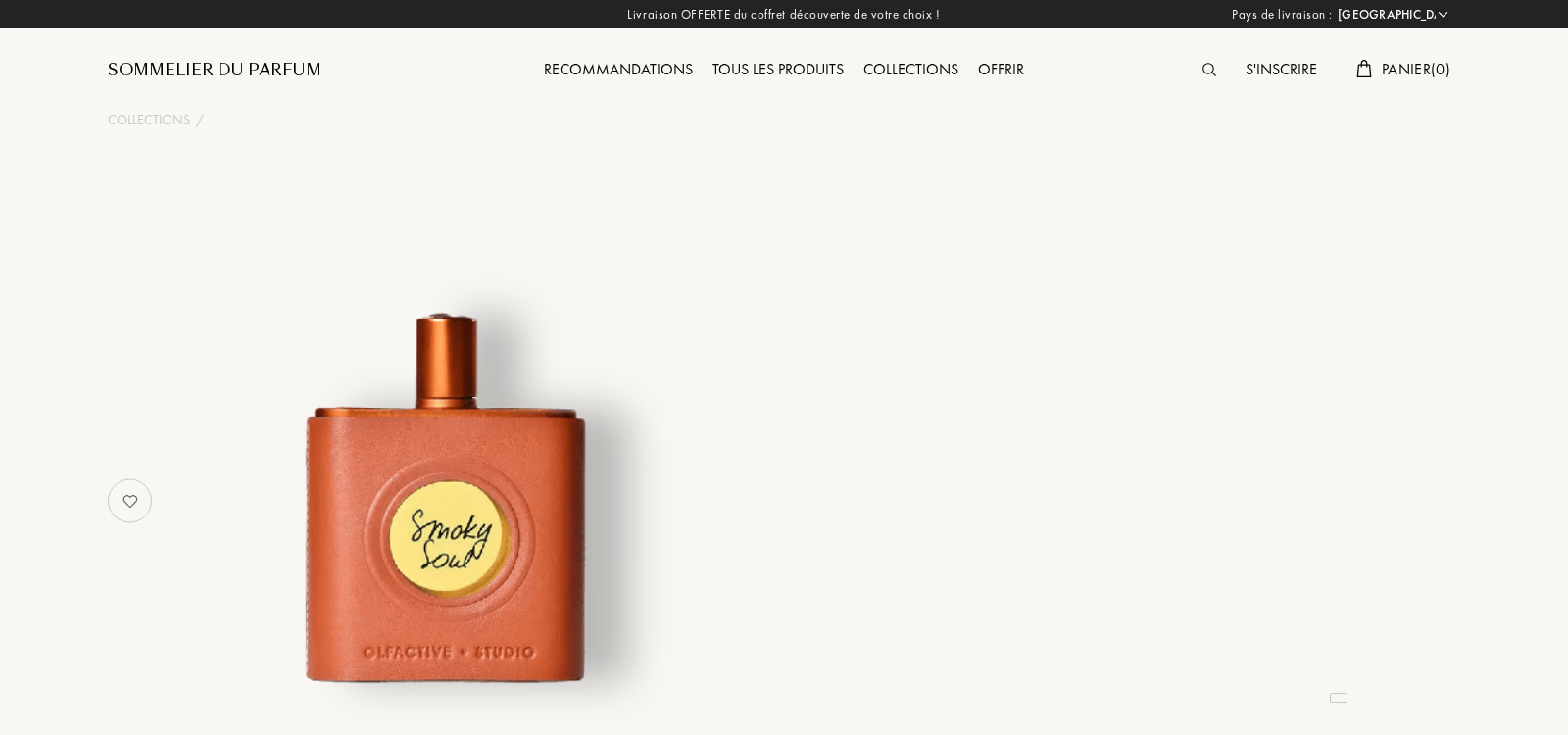
select select "IT"
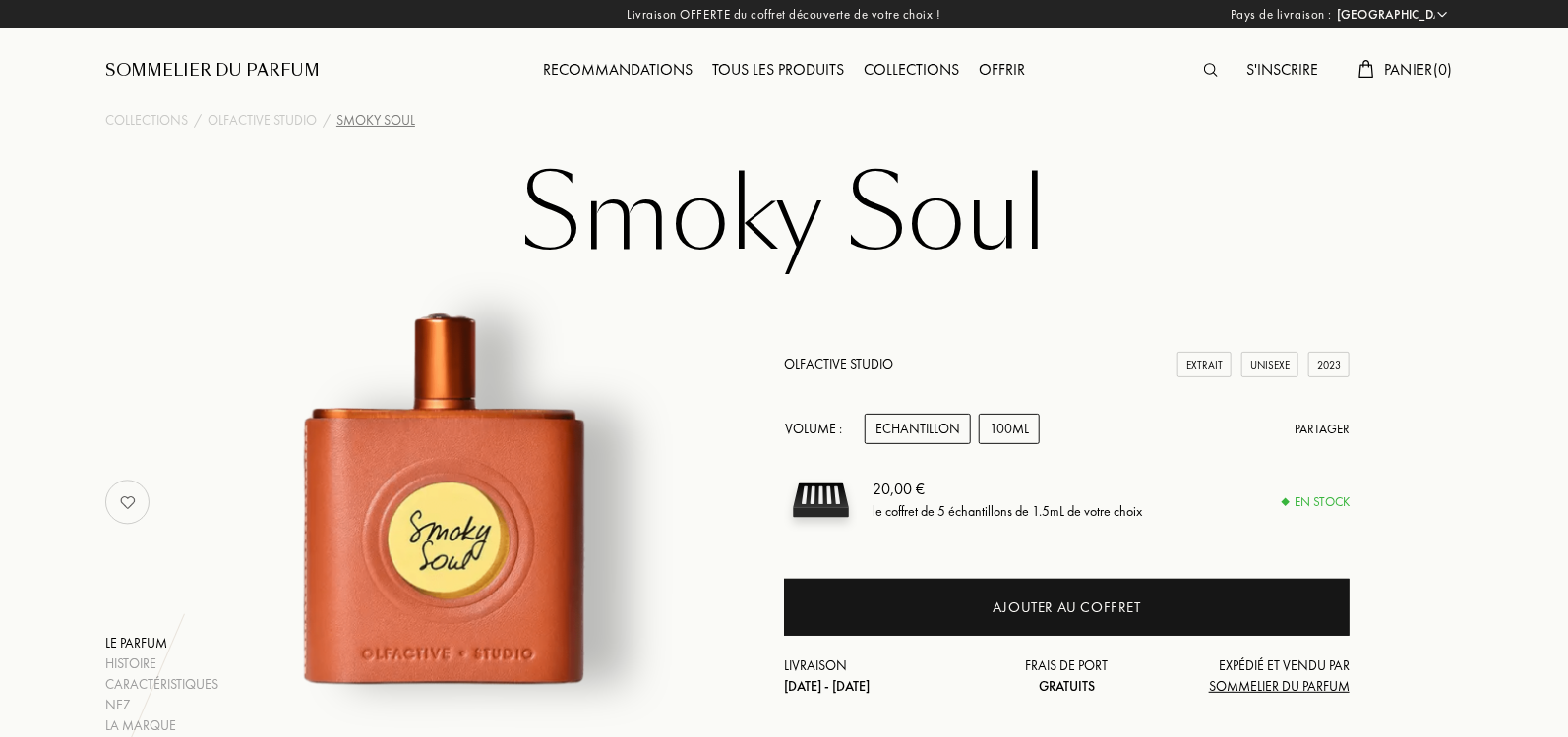
click at [1005, 432] on div "100mL" at bounding box center [1010, 428] width 61 height 31
click at [901, 439] on div "Echantillon" at bounding box center [918, 428] width 106 height 31
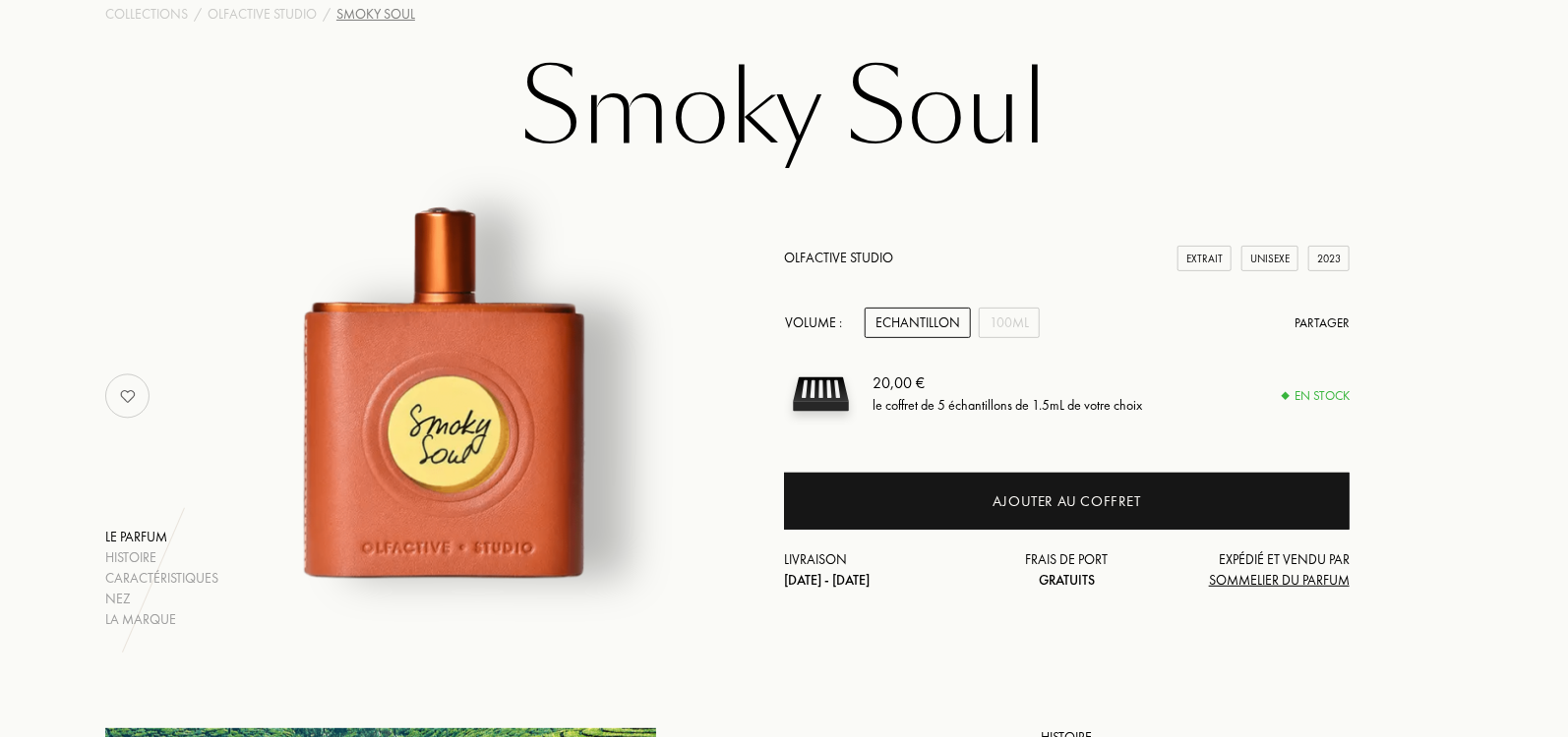
scroll to position [113, 0]
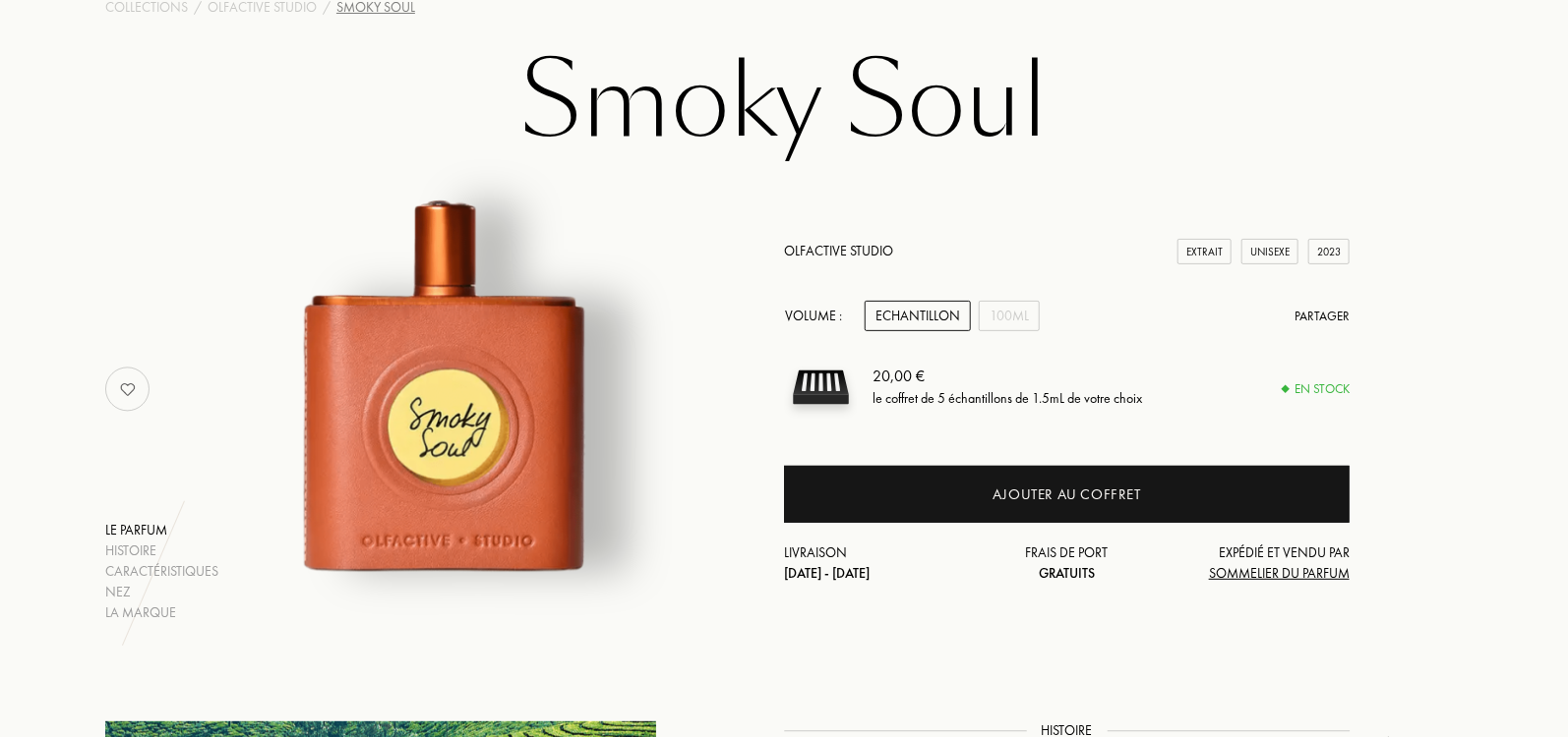
click at [844, 244] on link "Olfactive Studio" at bounding box center [838, 251] width 109 height 18
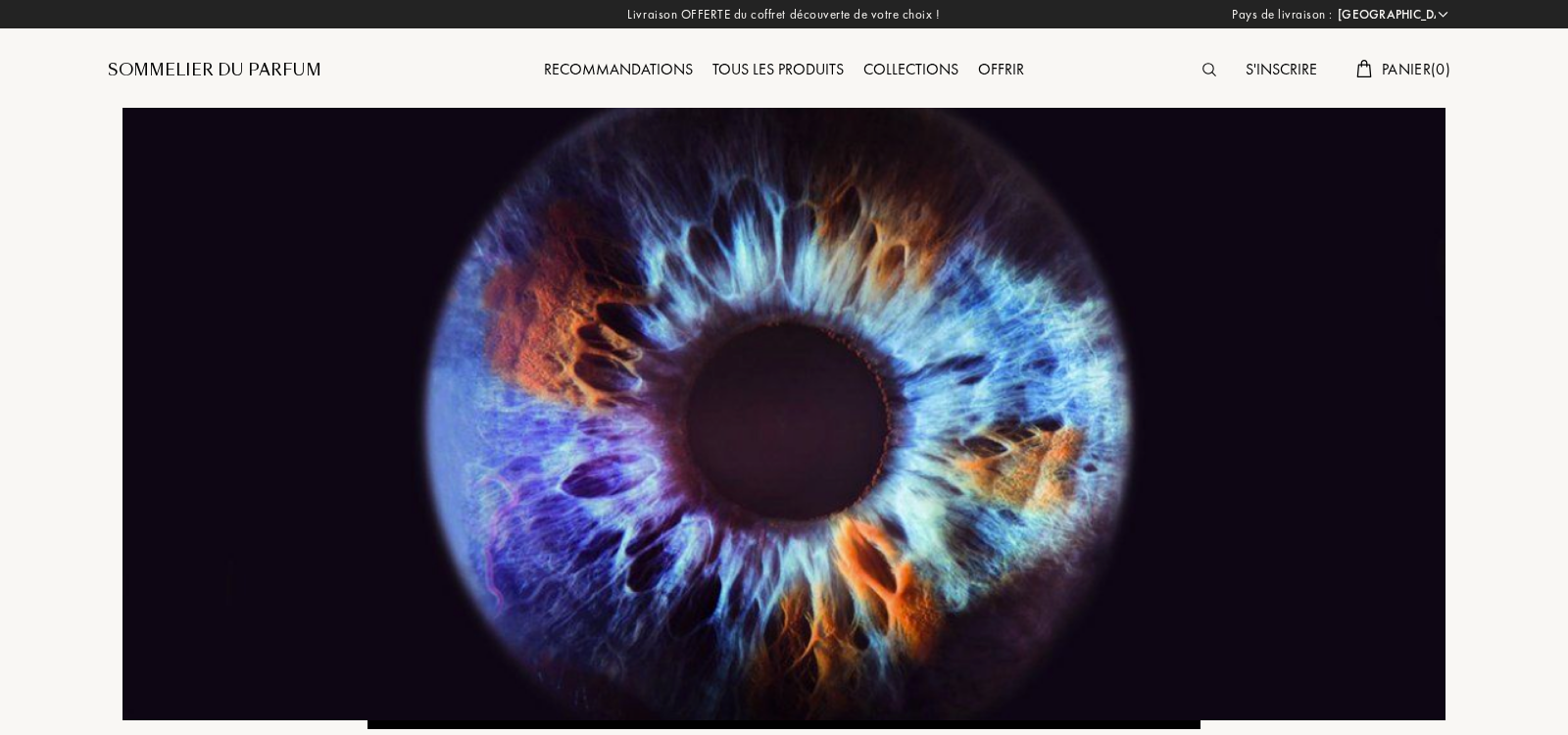
select select "IT"
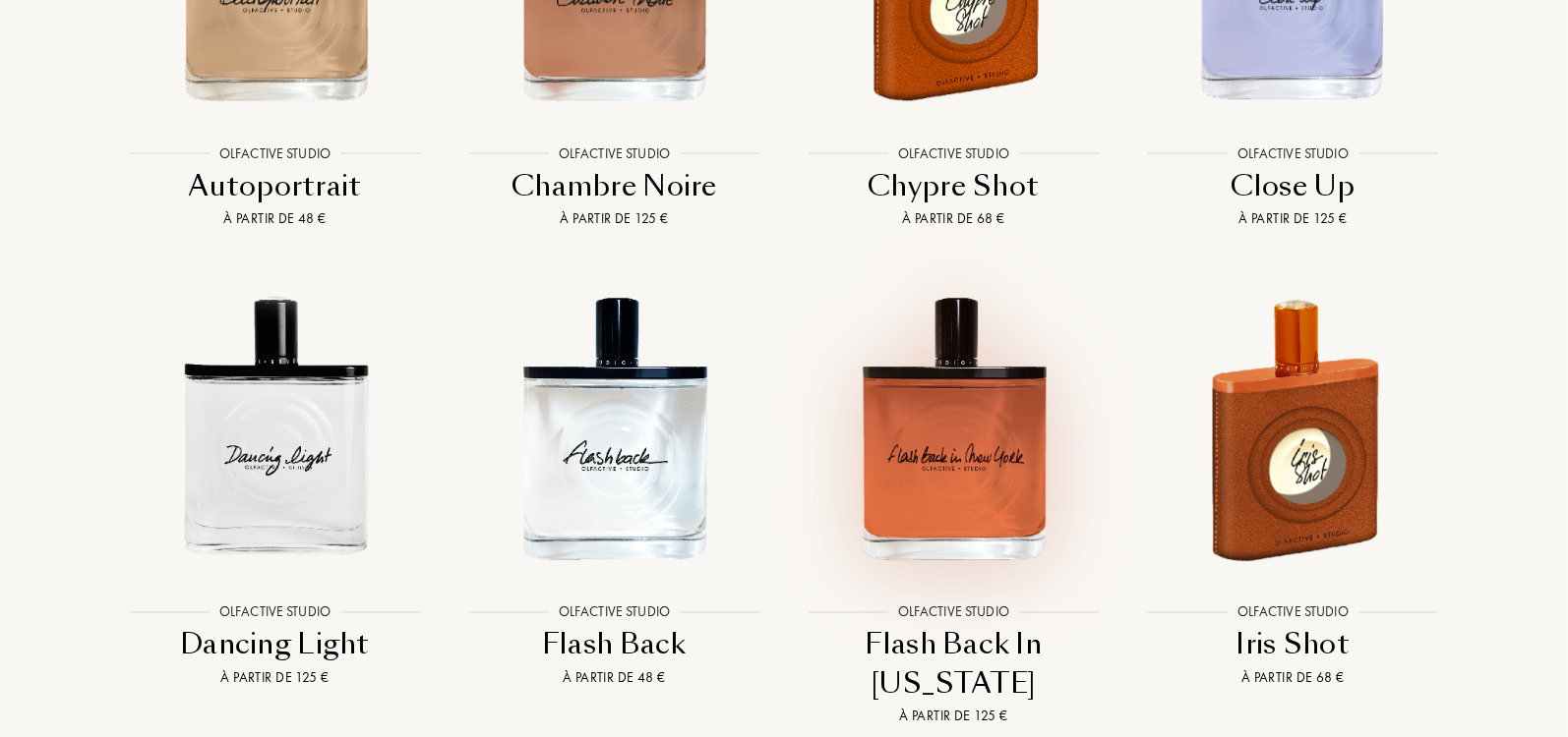
scroll to position [3090, 0]
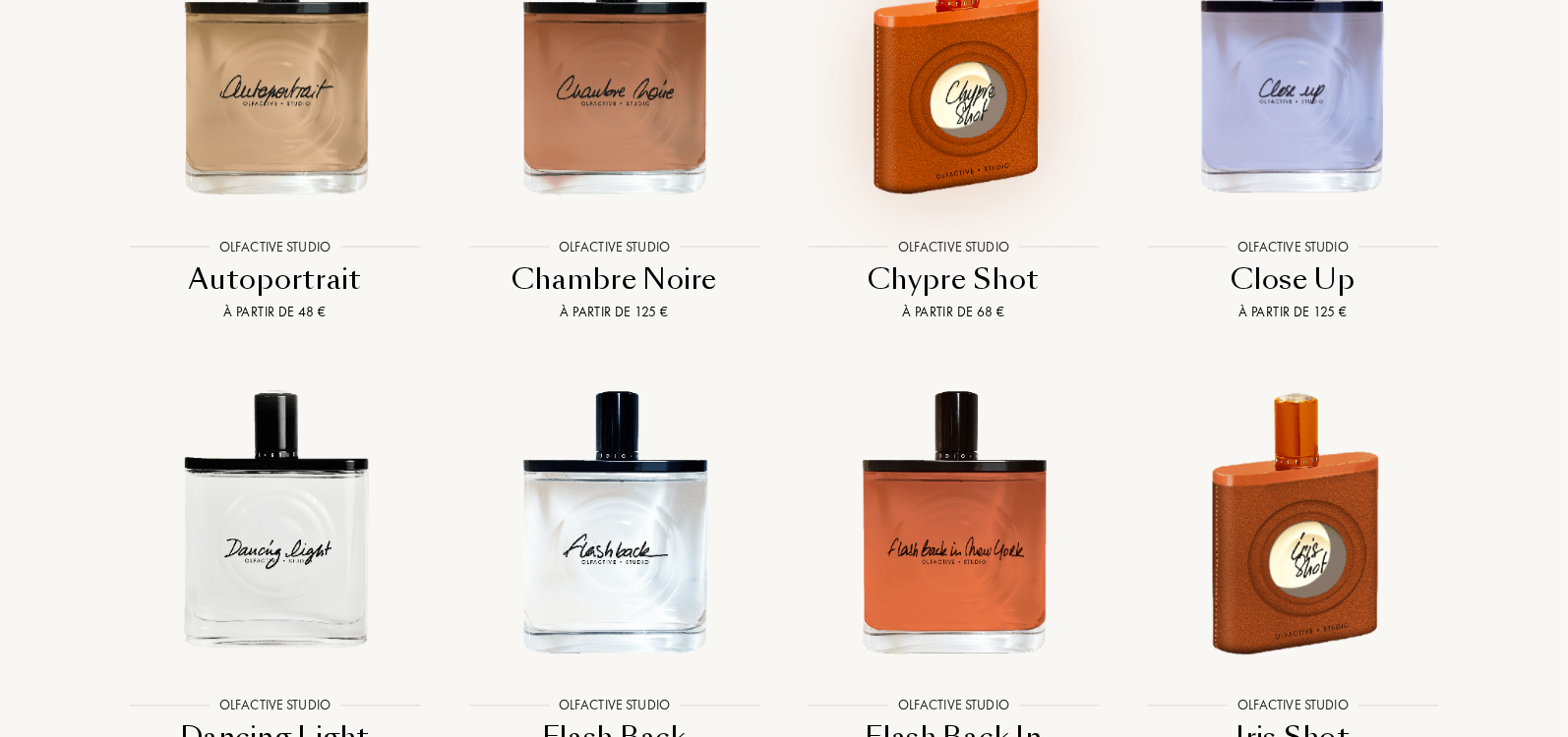
click at [941, 149] on img at bounding box center [953, 63] width 306 height 306
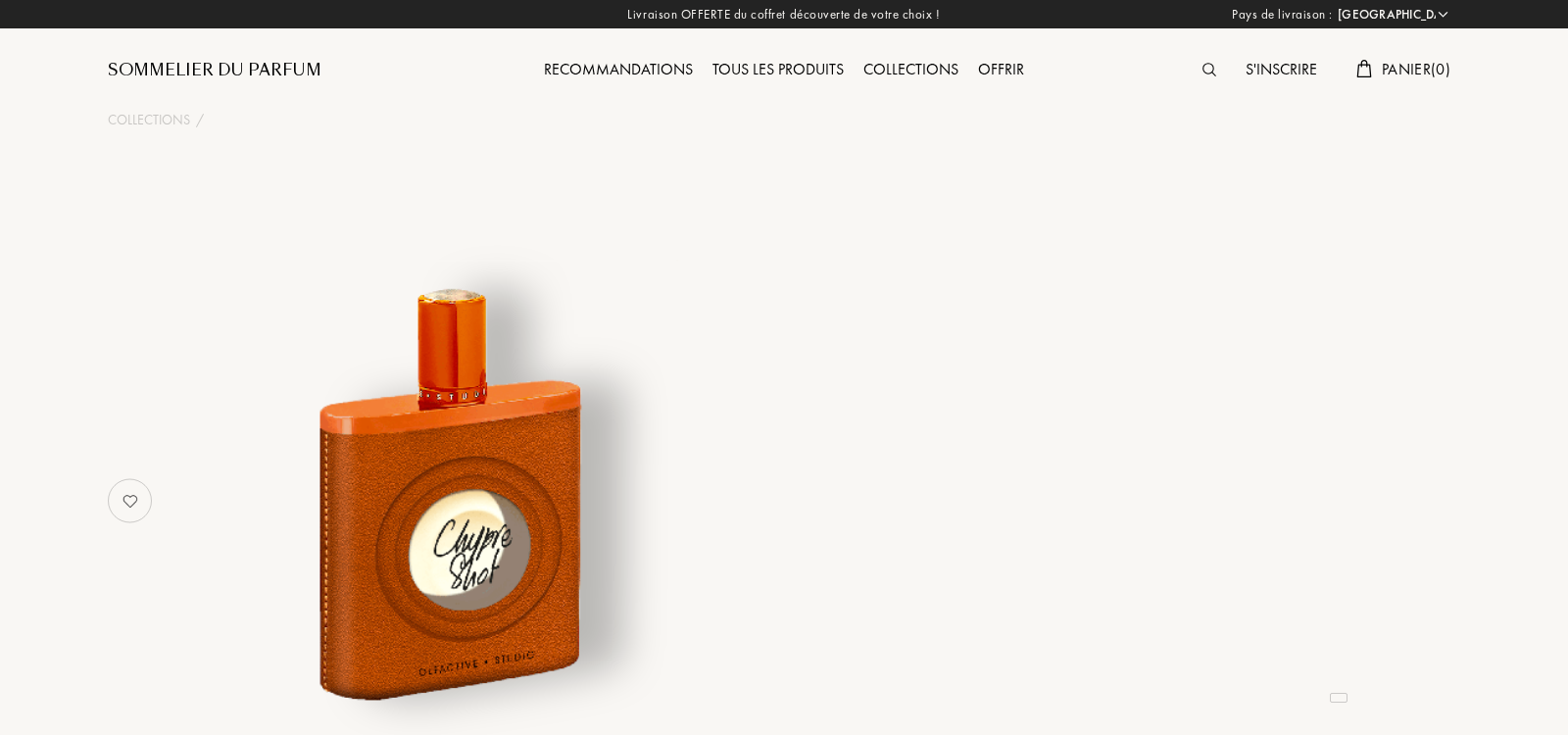
select select "IT"
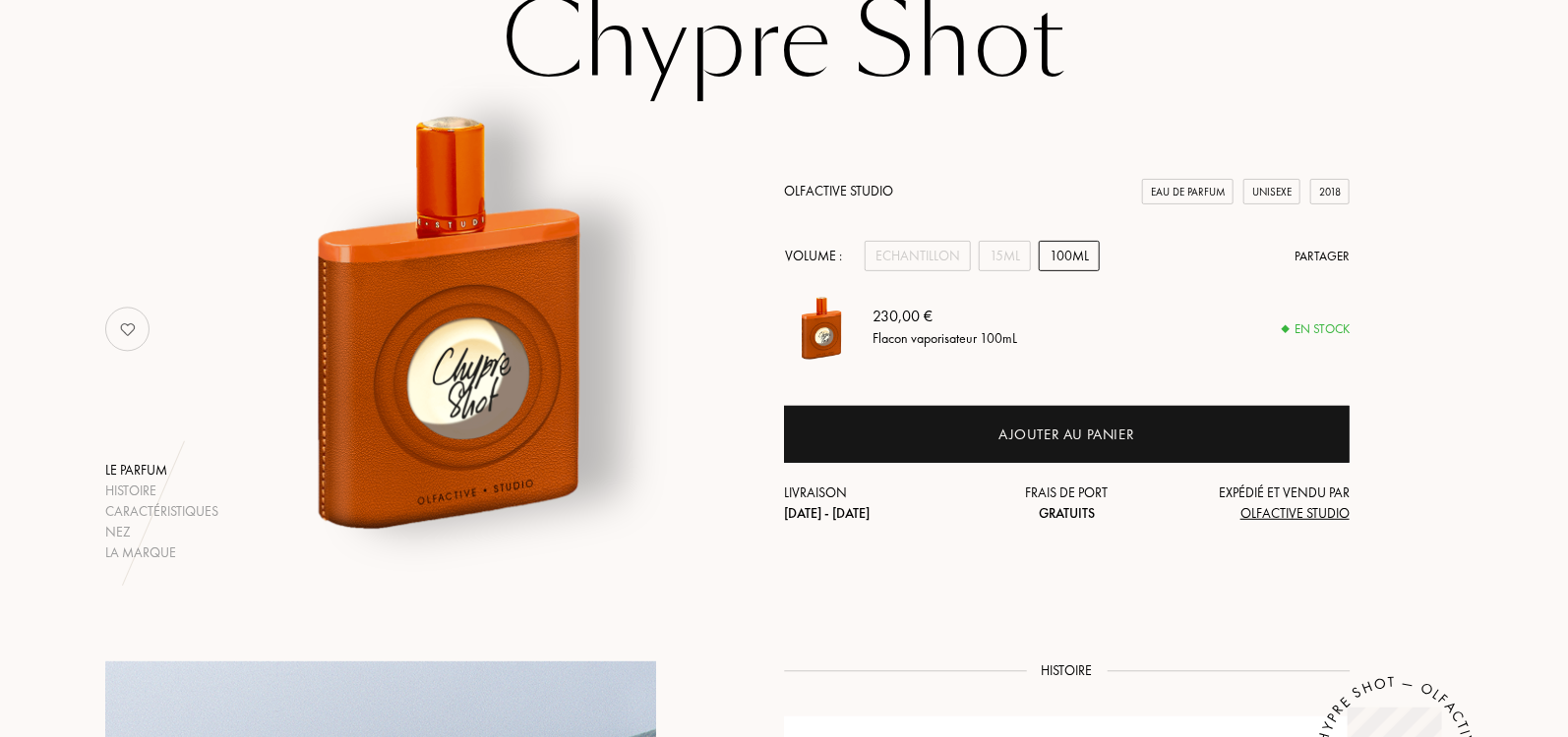
scroll to position [120, 0]
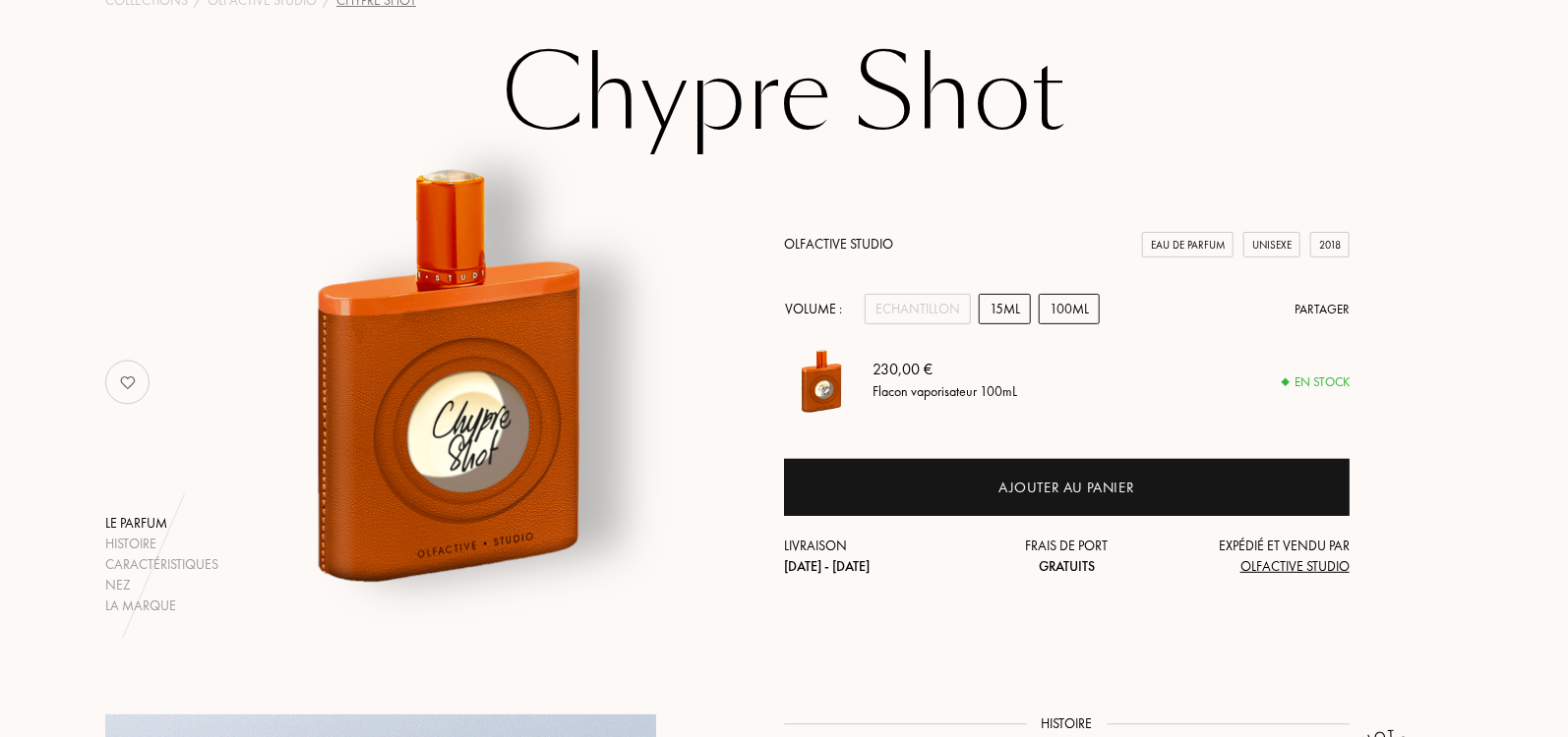
click at [1007, 316] on div "15mL" at bounding box center [1005, 309] width 52 height 31
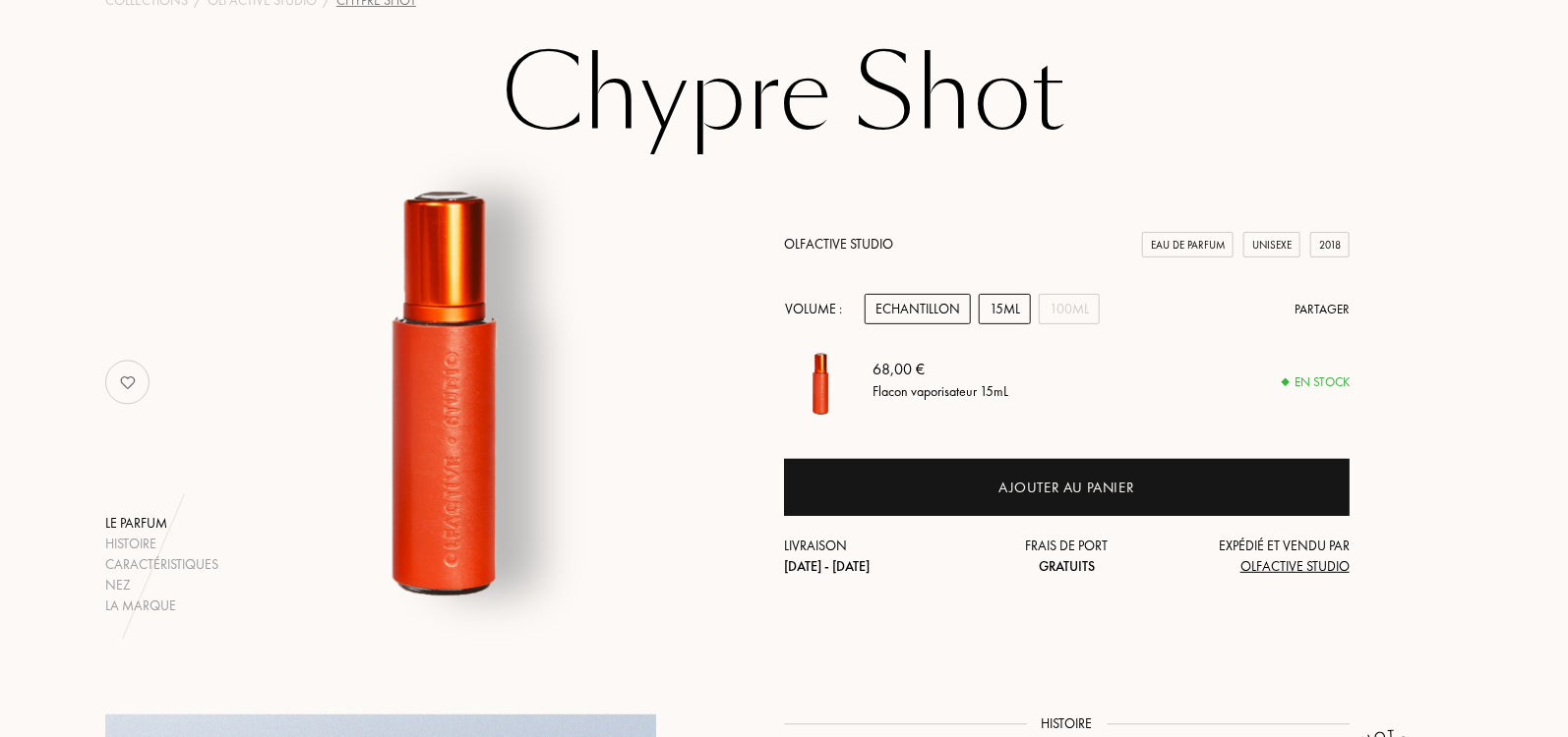
click at [940, 310] on div "Echantillon" at bounding box center [918, 309] width 106 height 31
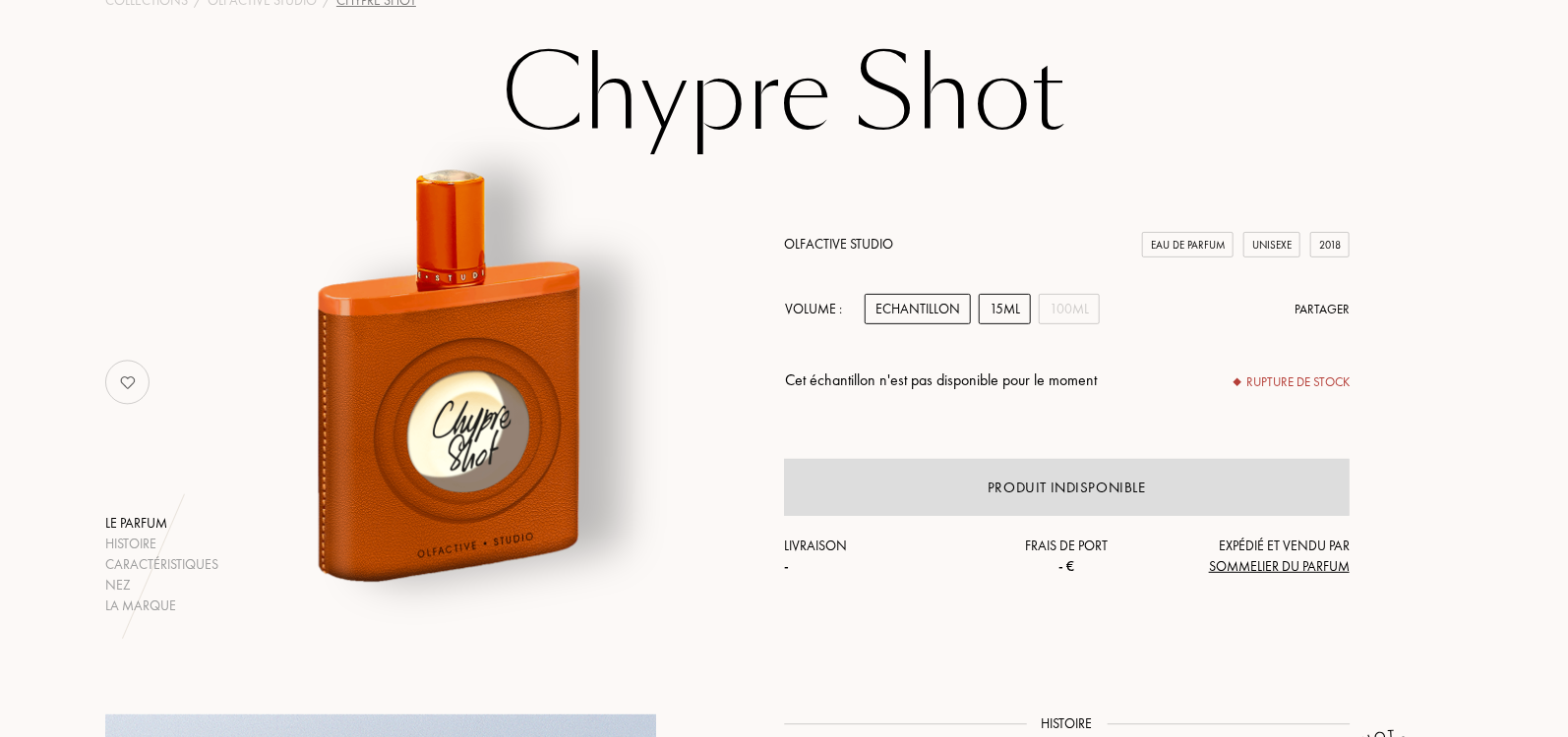
click at [1009, 310] on div "15mL" at bounding box center [1005, 309] width 52 height 31
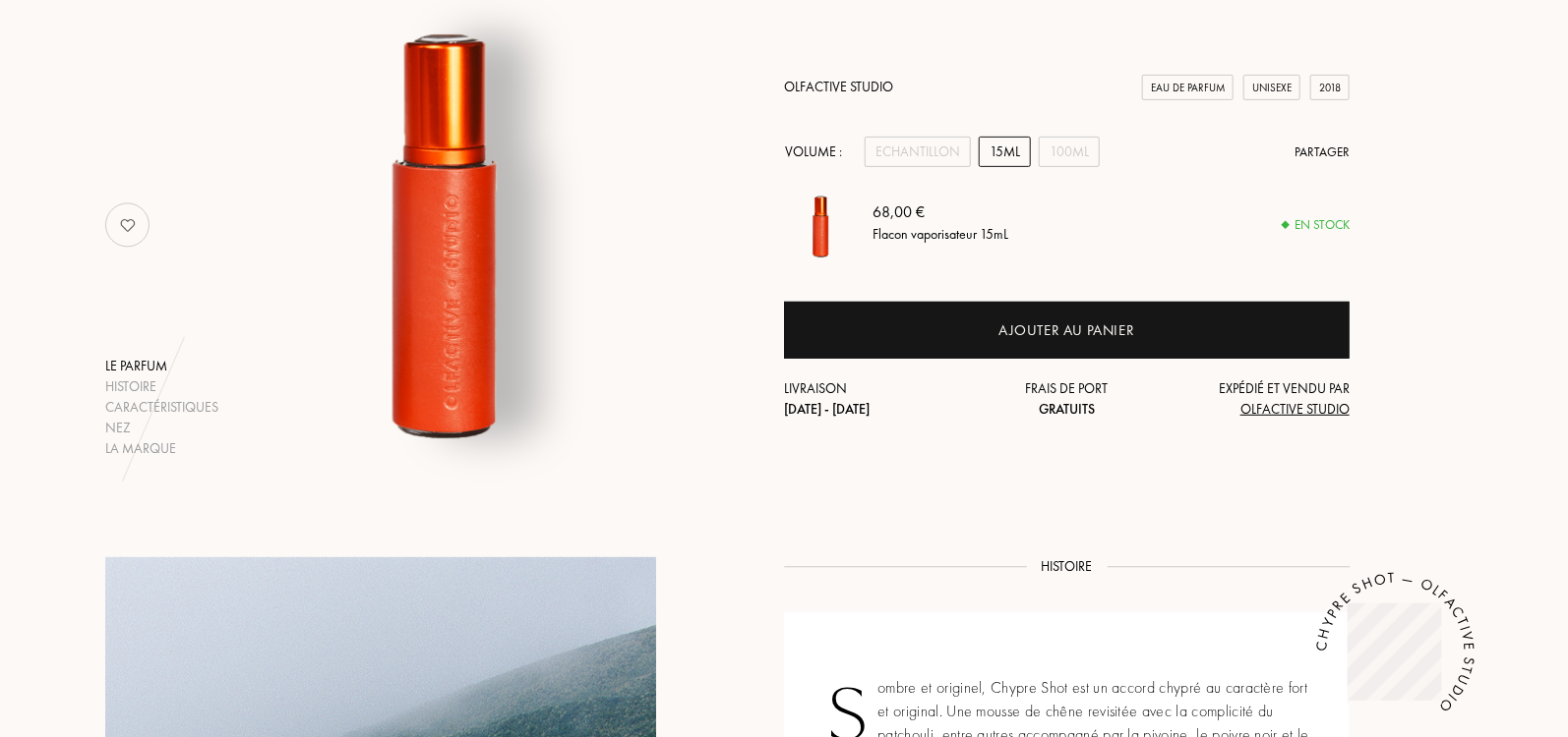
scroll to position [0, 0]
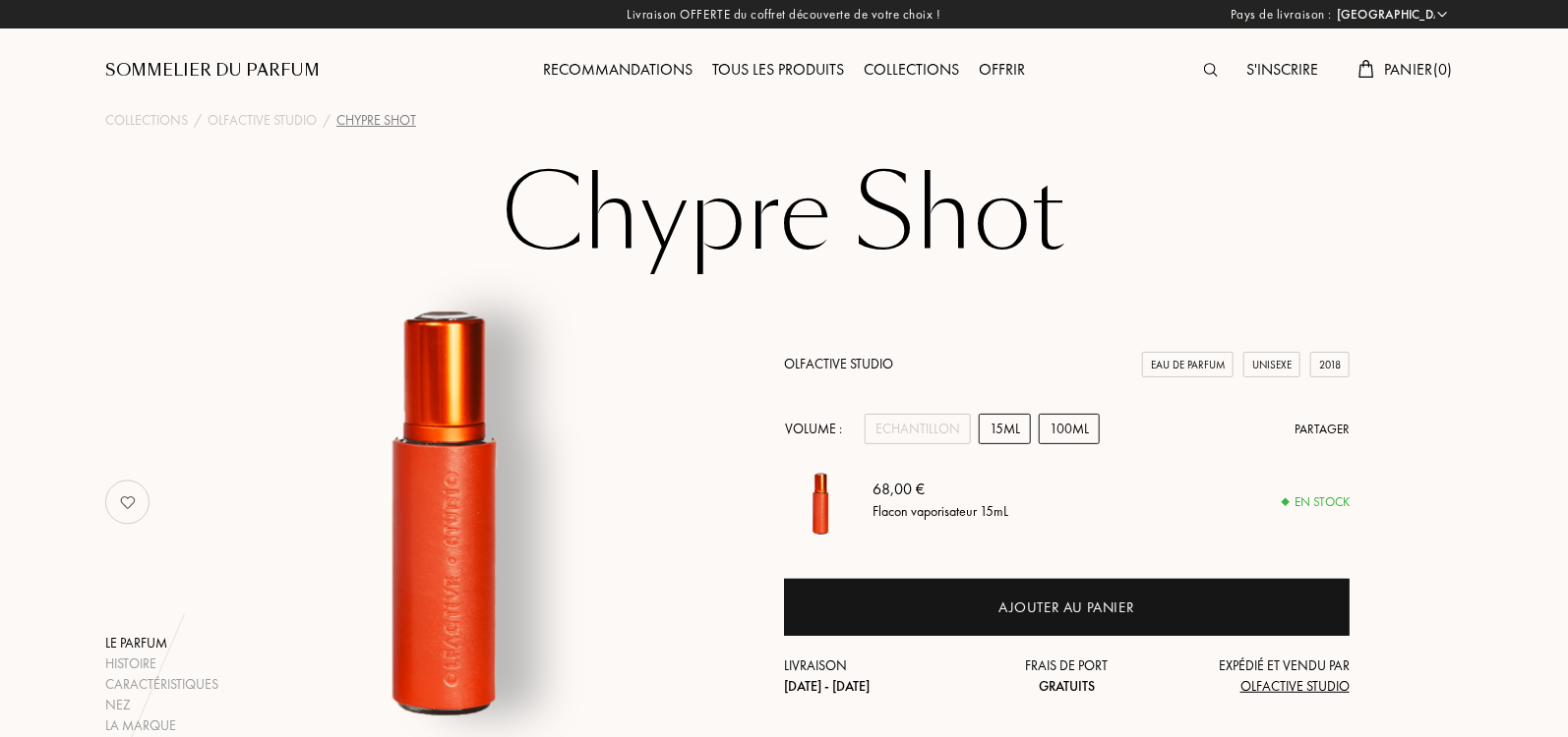
click at [1081, 437] on div "100mL" at bounding box center [1070, 428] width 61 height 31
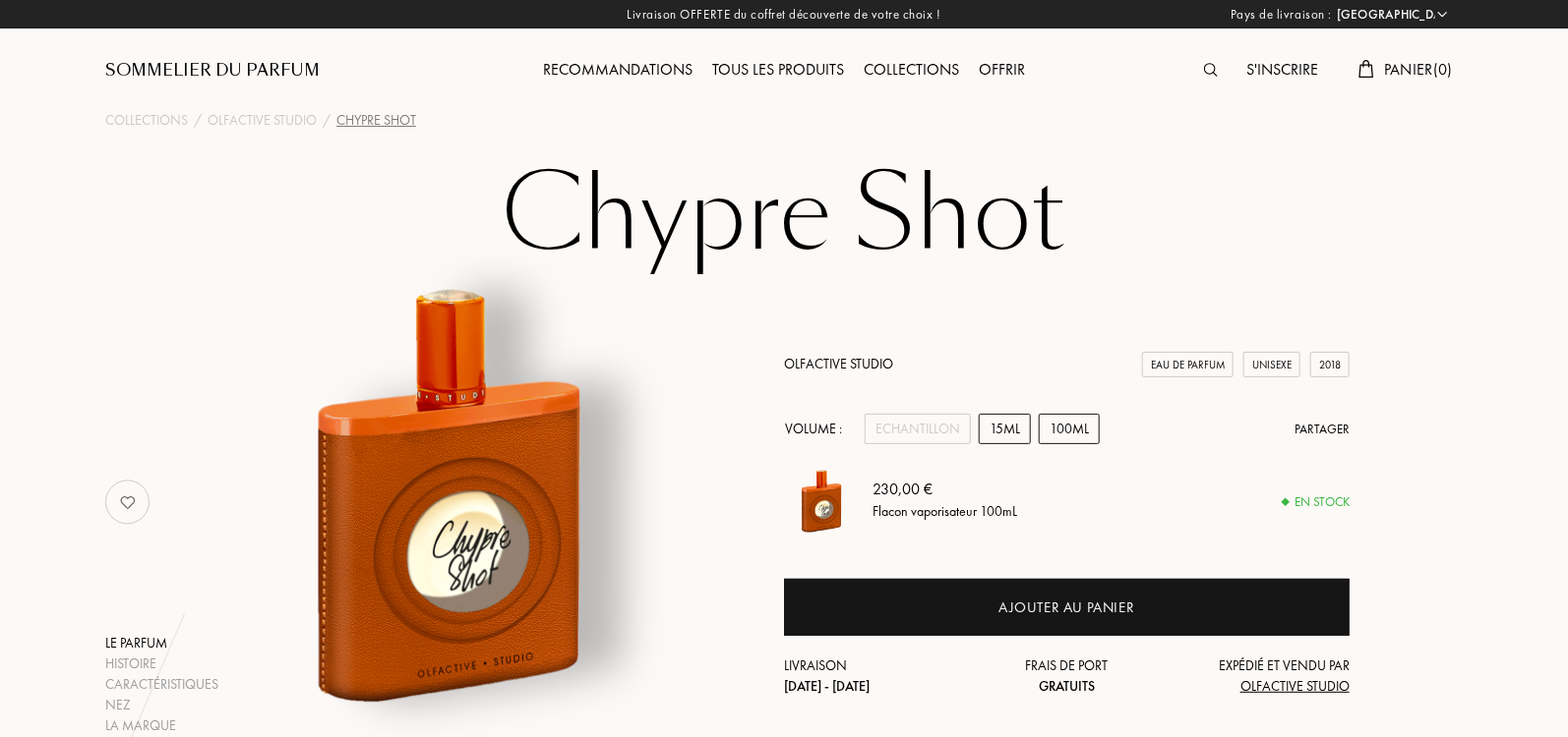
click at [993, 438] on div "15mL" at bounding box center [1005, 428] width 52 height 31
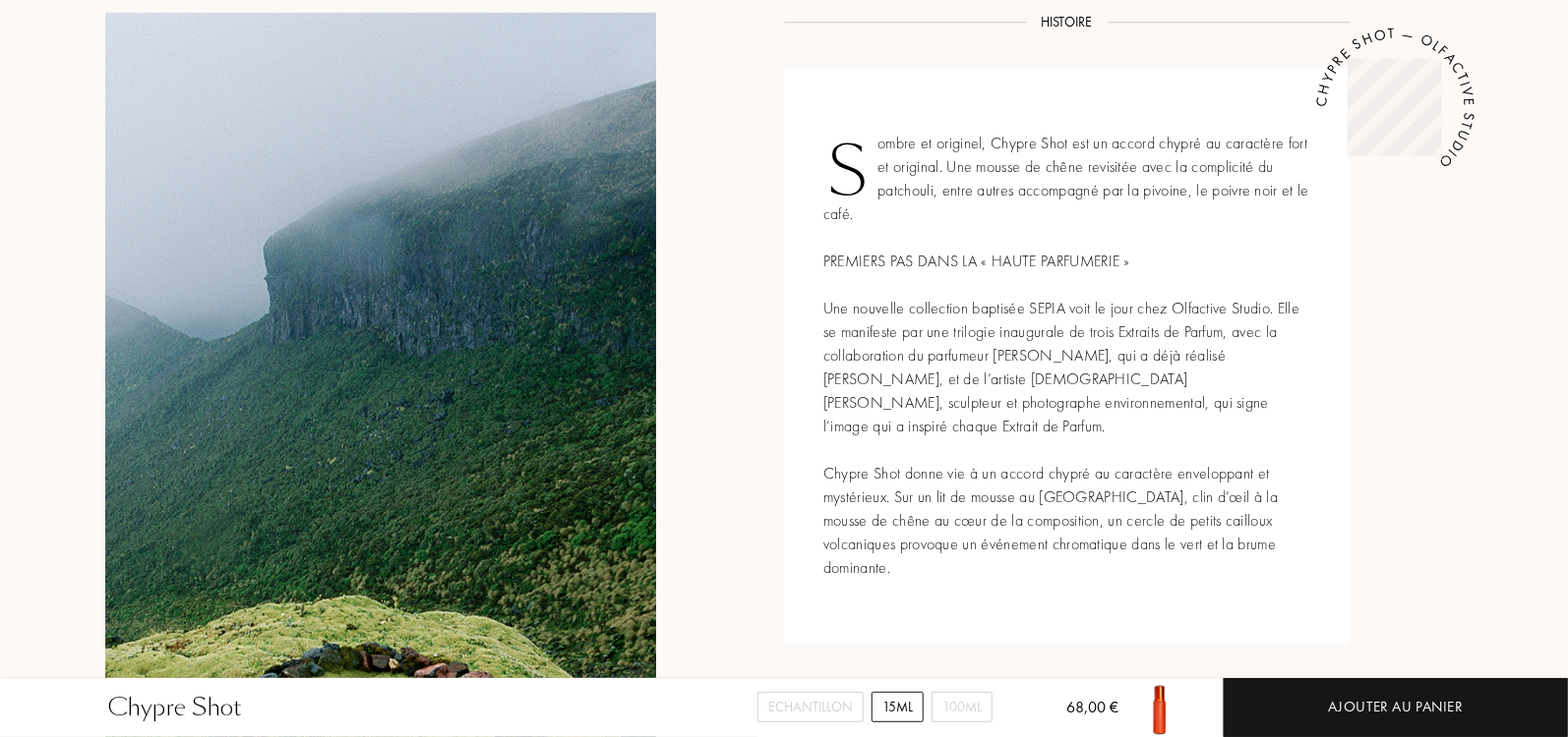
scroll to position [828, 0]
